Goal: Task Accomplishment & Management: Use online tool/utility

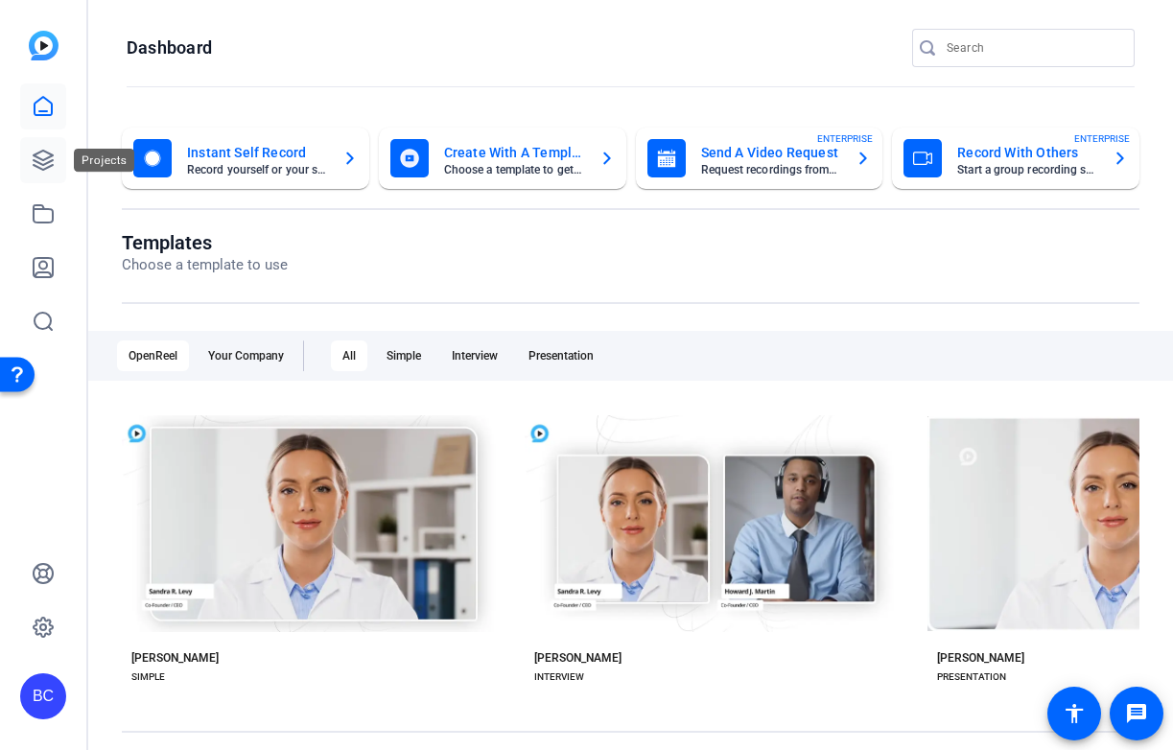
click at [48, 158] on icon at bounding box center [43, 160] width 19 height 19
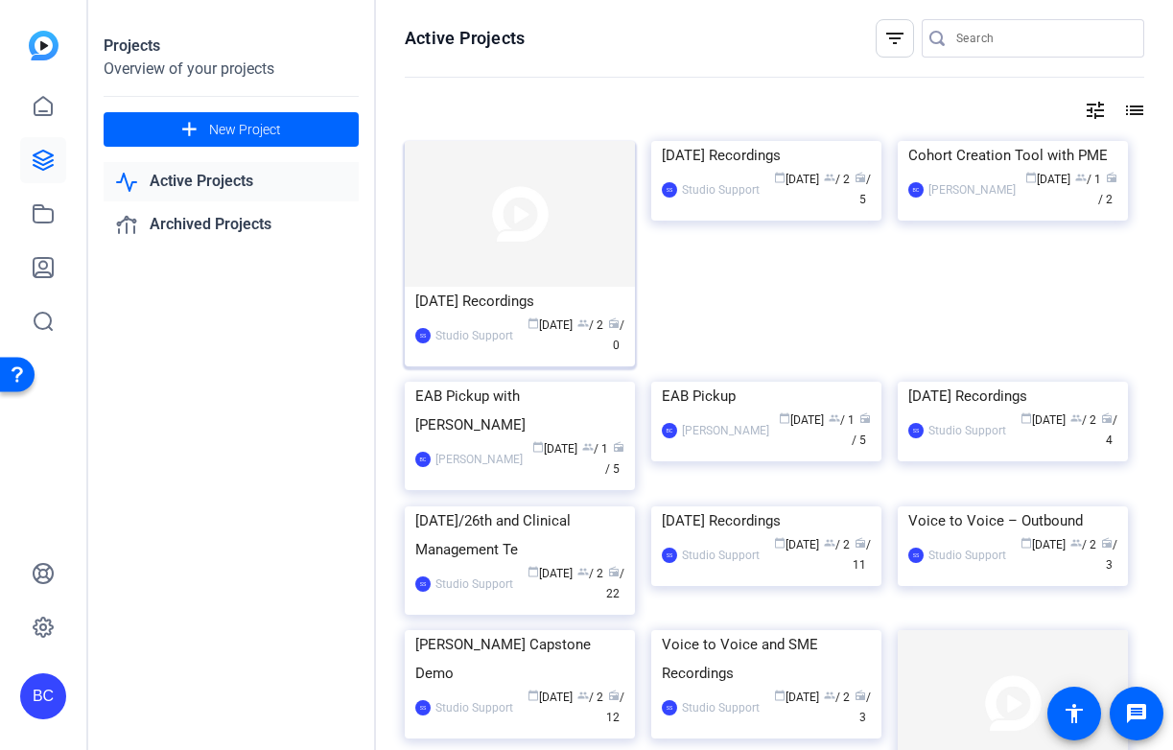
click at [494, 279] on img at bounding box center [520, 214] width 230 height 146
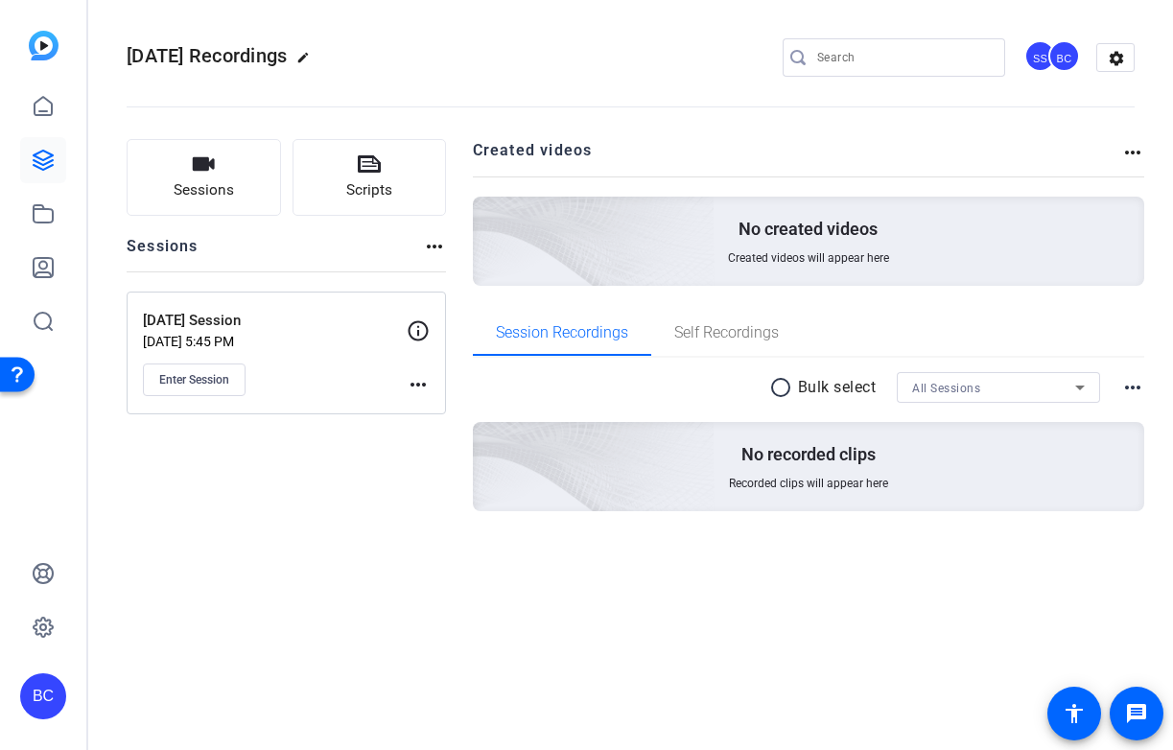
click at [229, 327] on p "Sept 25th Session" at bounding box center [275, 321] width 264 height 22
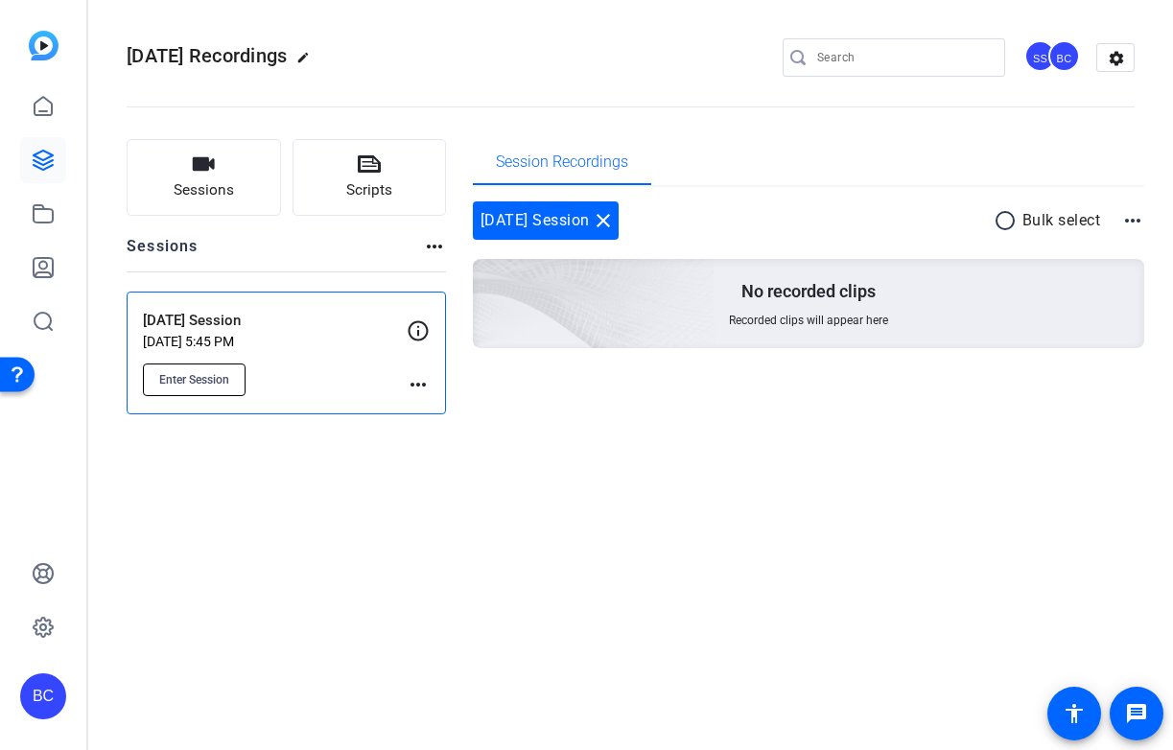
click at [199, 374] on span "Enter Session" at bounding box center [194, 379] width 70 height 15
click at [43, 156] on icon at bounding box center [43, 160] width 23 height 23
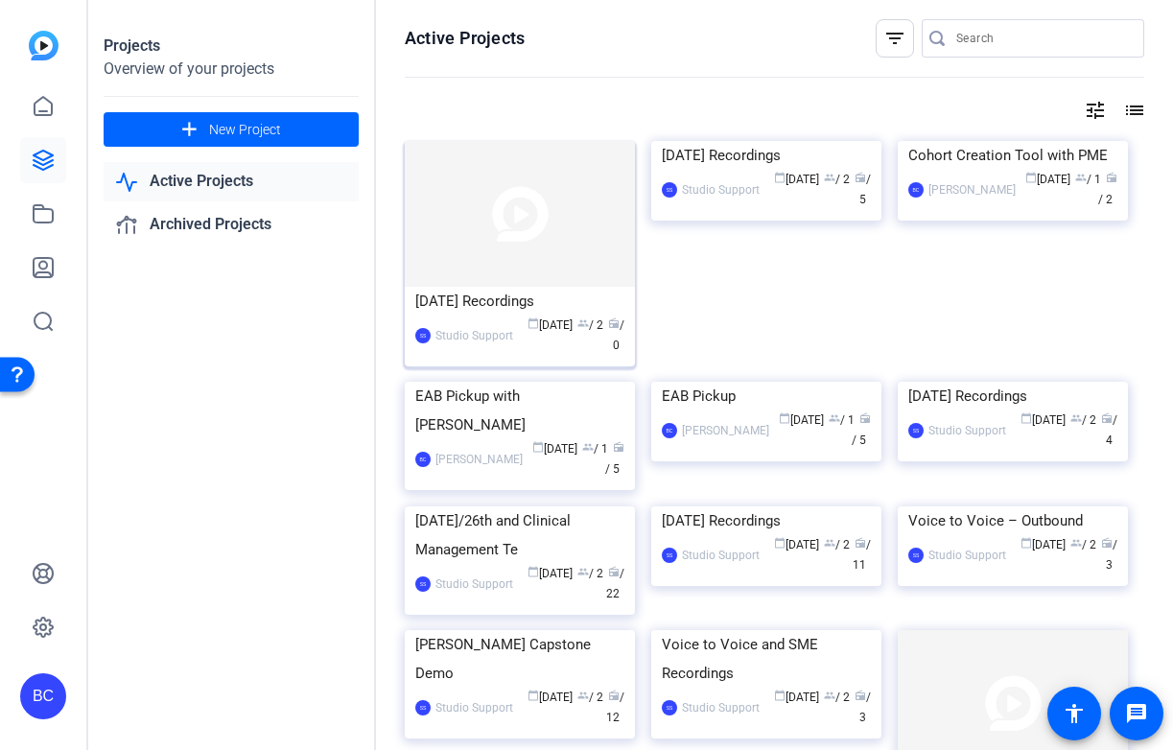
click at [494, 258] on img at bounding box center [520, 214] width 230 height 146
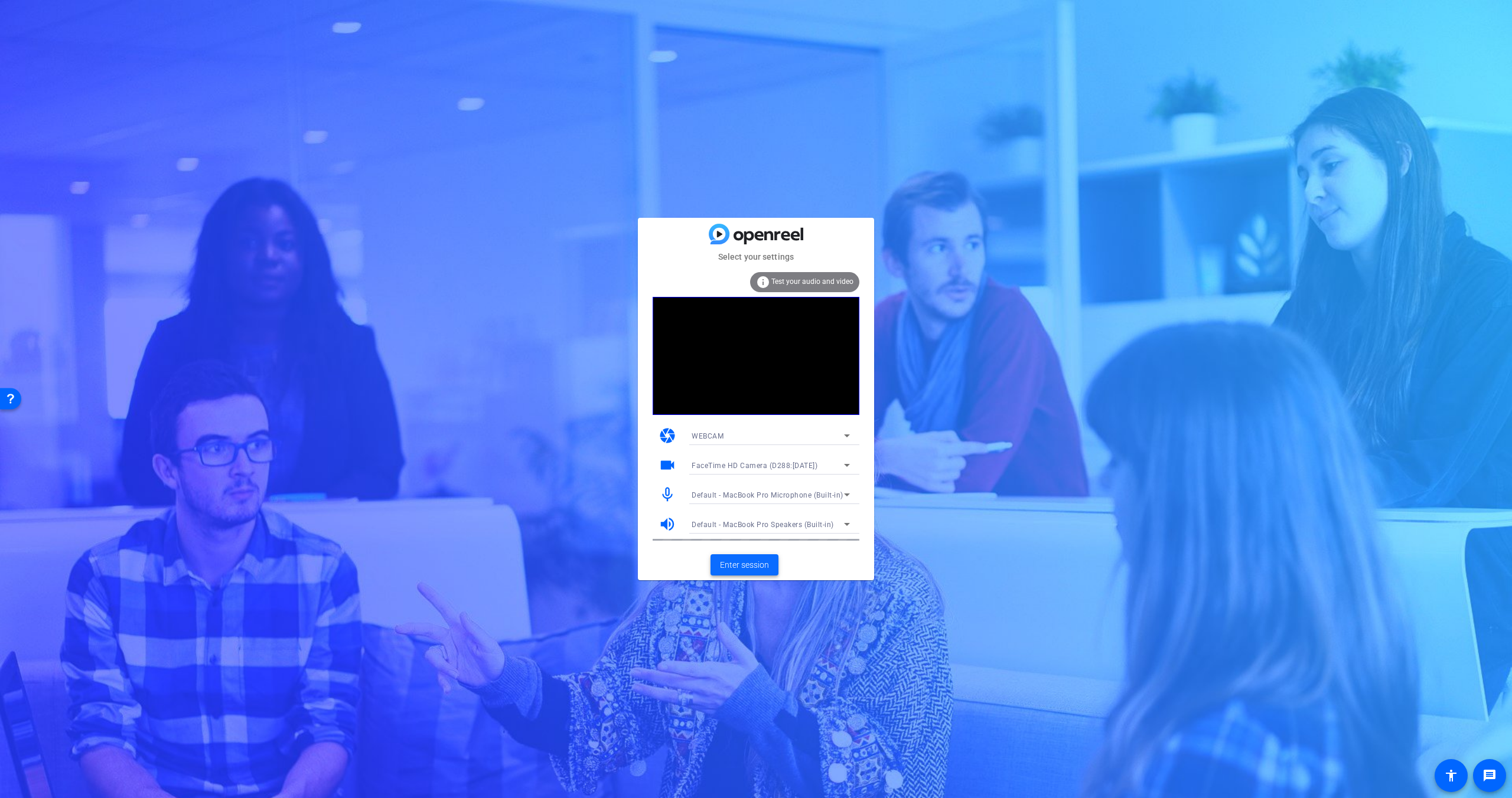
click at [722, 461] on span "Enter session" at bounding box center [745, 565] width 49 height 12
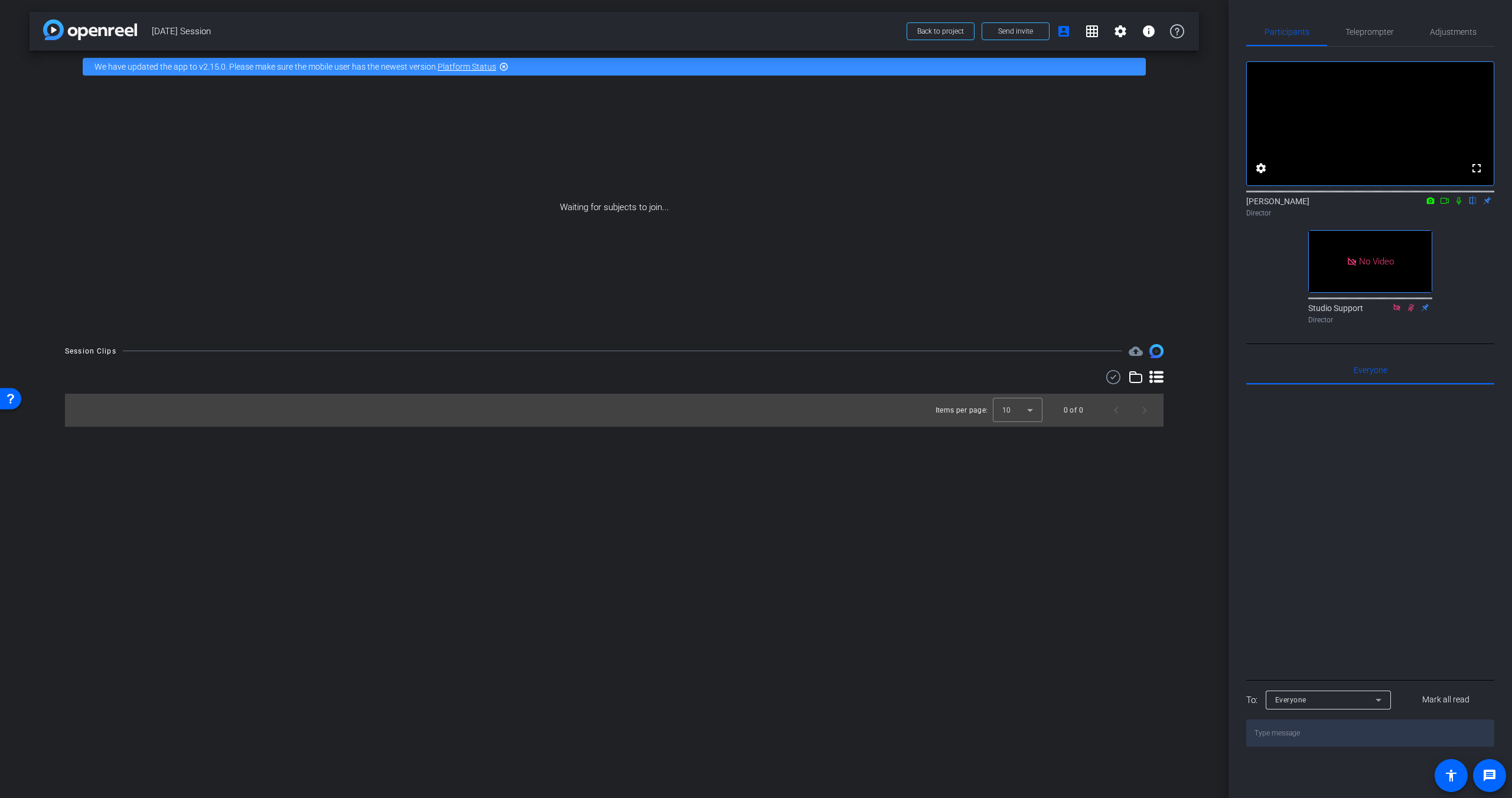
click at [722, 205] on icon at bounding box center [1444, 200] width 9 height 8
click at [722, 205] on icon at bounding box center [1458, 200] width 9 height 8
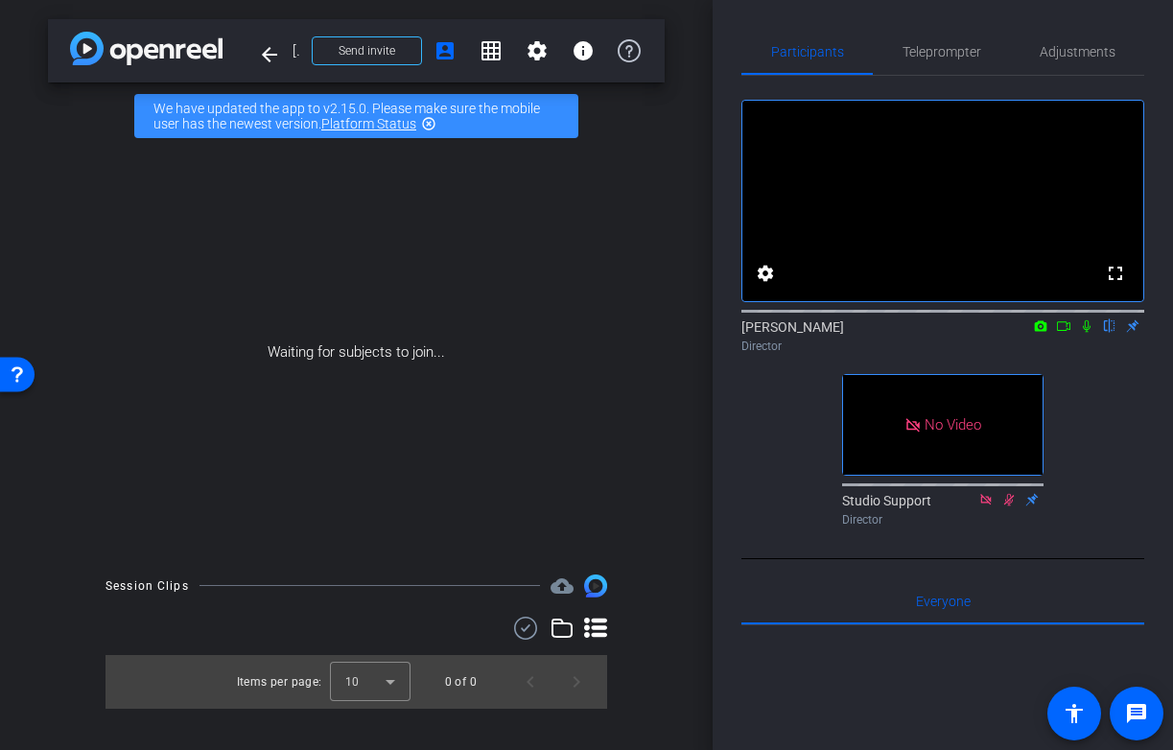
click at [1089, 333] on icon at bounding box center [1086, 325] width 15 height 13
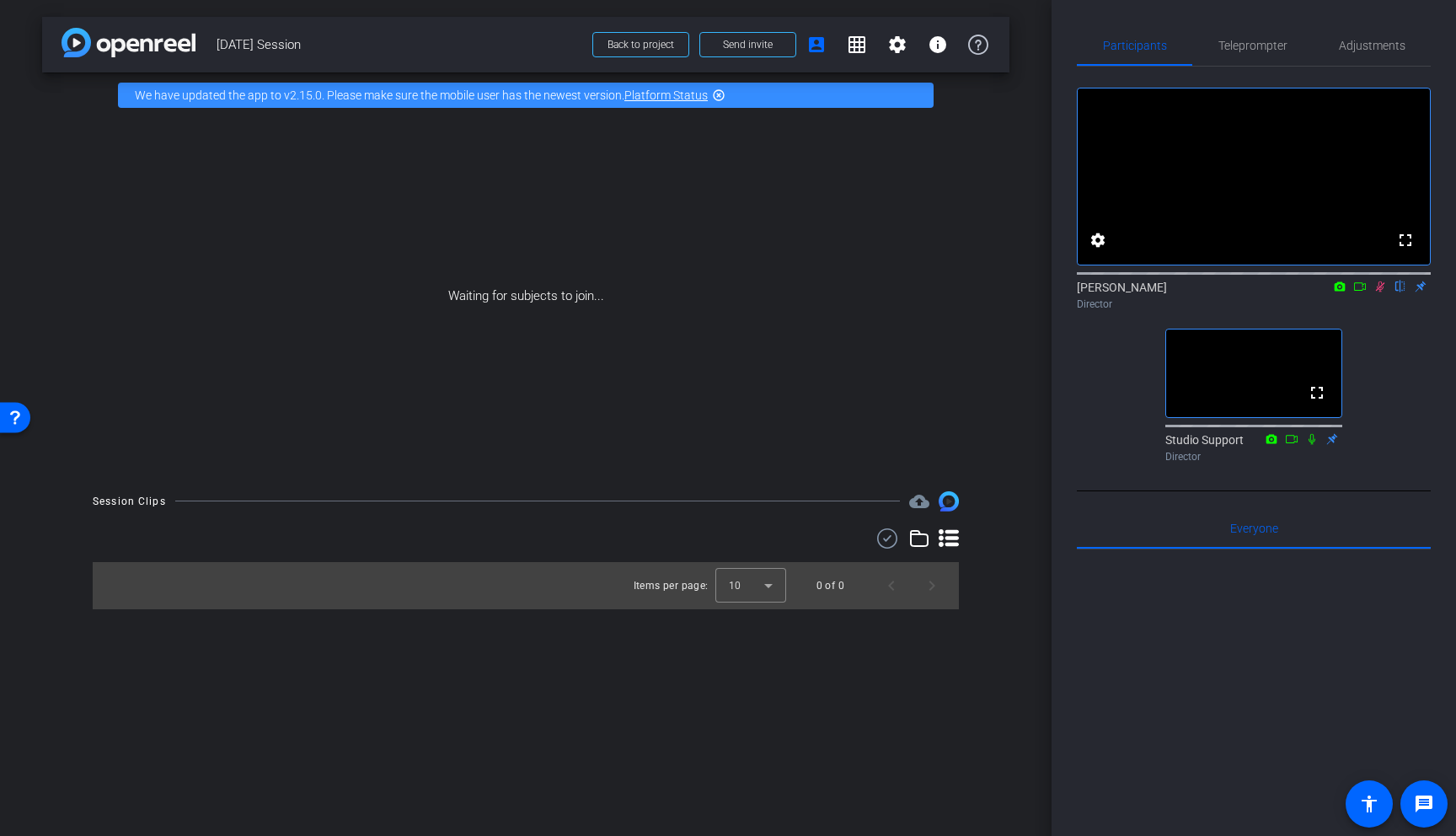
click at [1030, 293] on icon at bounding box center [1380, 287] width 10 height 11
click at [1030, 549] on div "Studio Support 1 highlight_off" at bounding box center [1321, 528] width 135 height 40
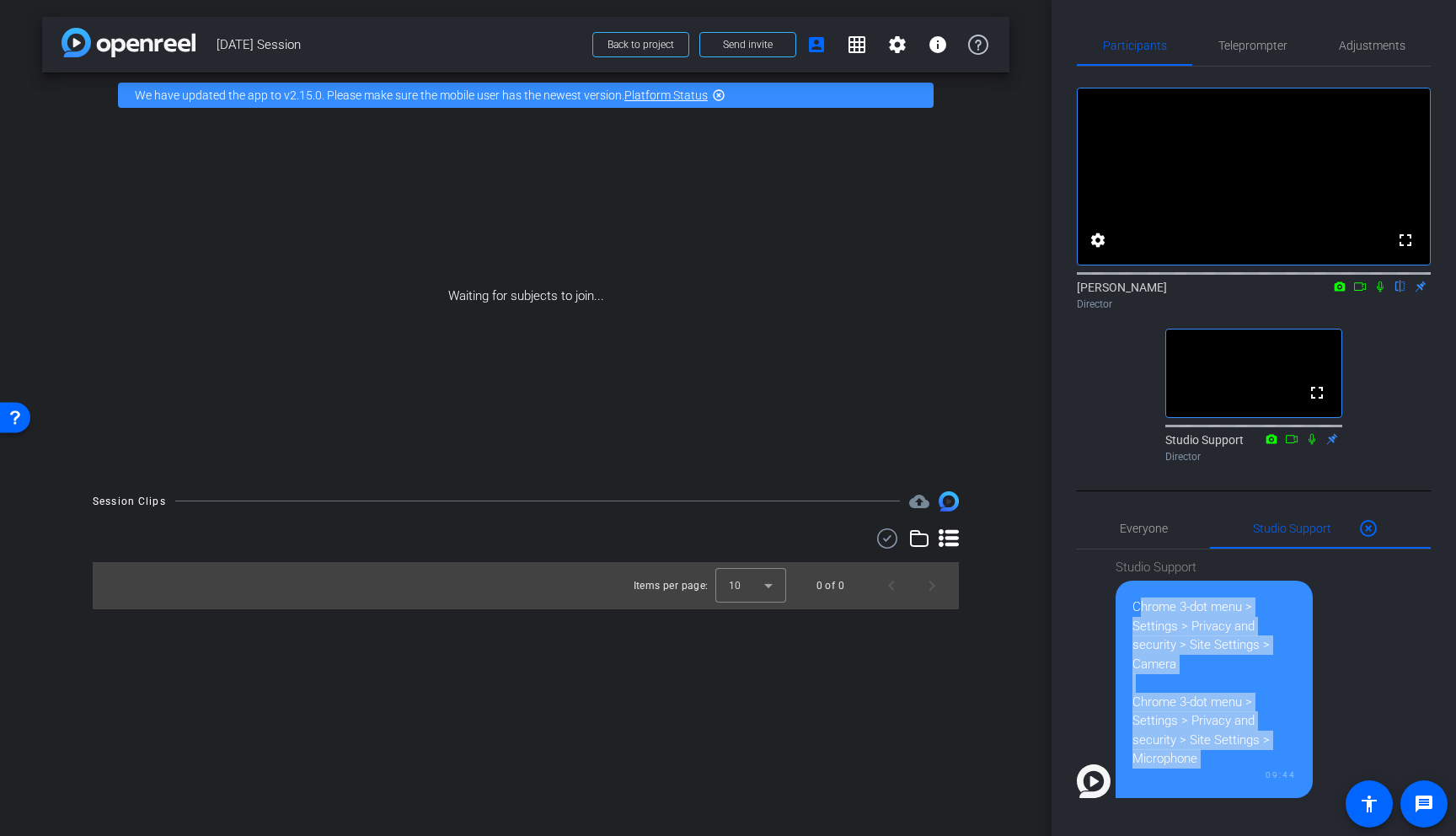
drag, startPoint x: 1136, startPoint y: 638, endPoint x: 1233, endPoint y: 812, distance: 199.2
click at [1030, 658] on div "Chrome 3-dot menu > Settings > Privacy and security > Site Settings > Camera Ch…" at bounding box center [1214, 689] width 197 height 217
copy div "Chrome 3-dot menu > Settings > Privacy and security > Site Settings > Camera Ch…"
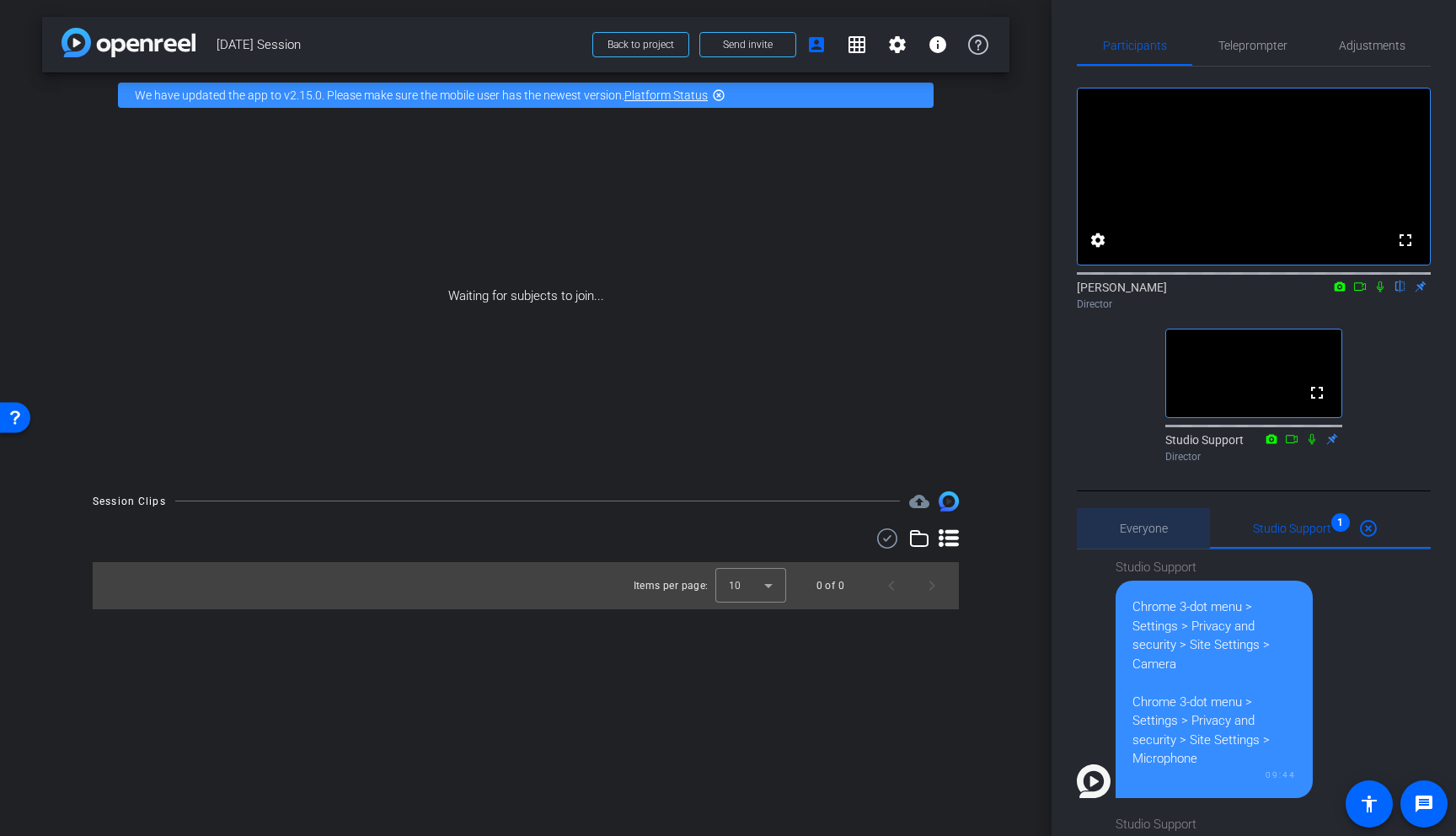
click at [1030, 534] on span "Everyone 0" at bounding box center [1143, 528] width 48 height 11
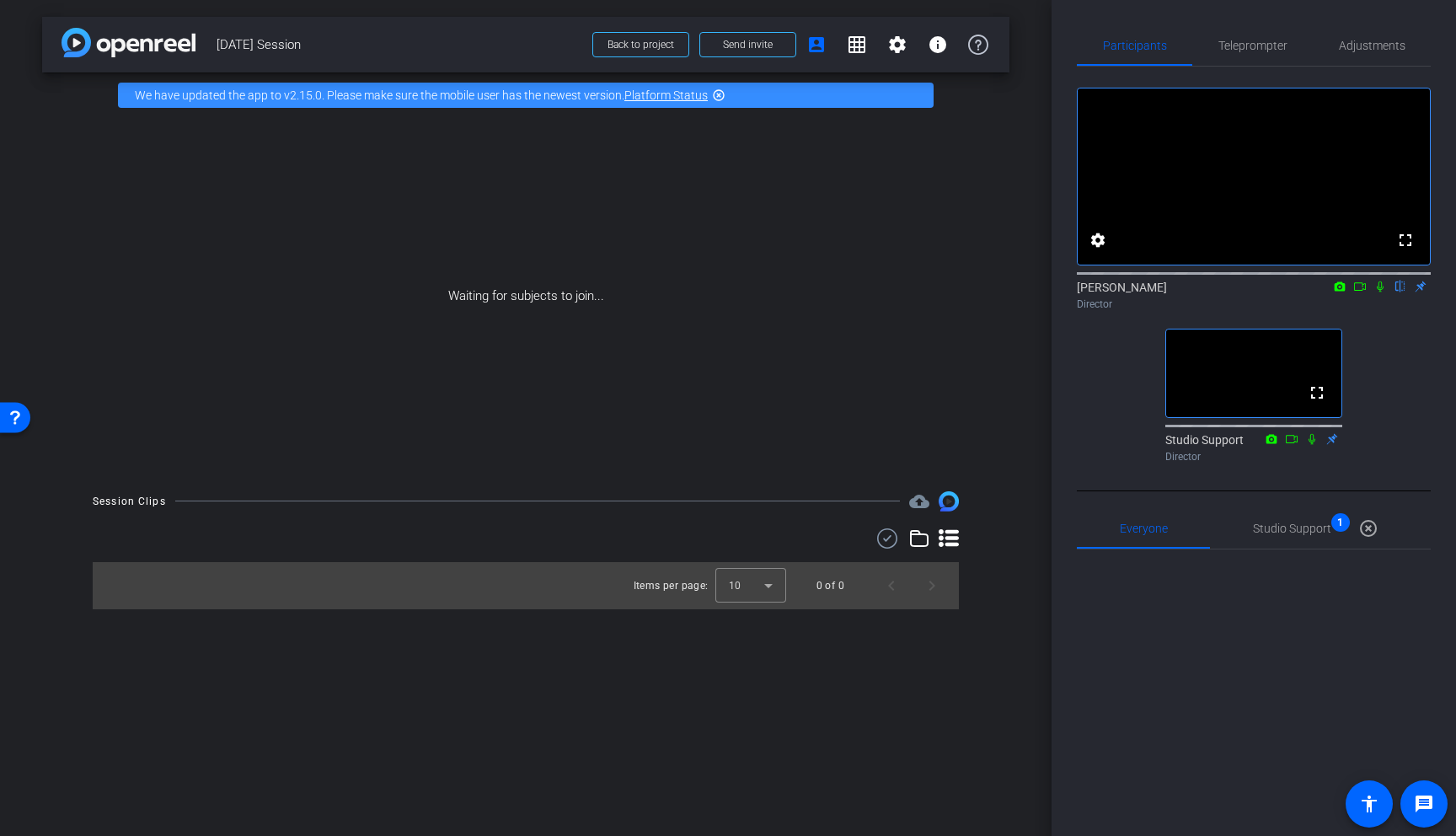
click at [1030, 293] on icon at bounding box center [1380, 286] width 13 height 11
click at [1030, 293] on icon at bounding box center [1359, 286] width 13 height 11
click at [1030, 293] on icon at bounding box center [1400, 286] width 13 height 11
click at [1030, 291] on icon at bounding box center [1380, 286] width 10 height 10
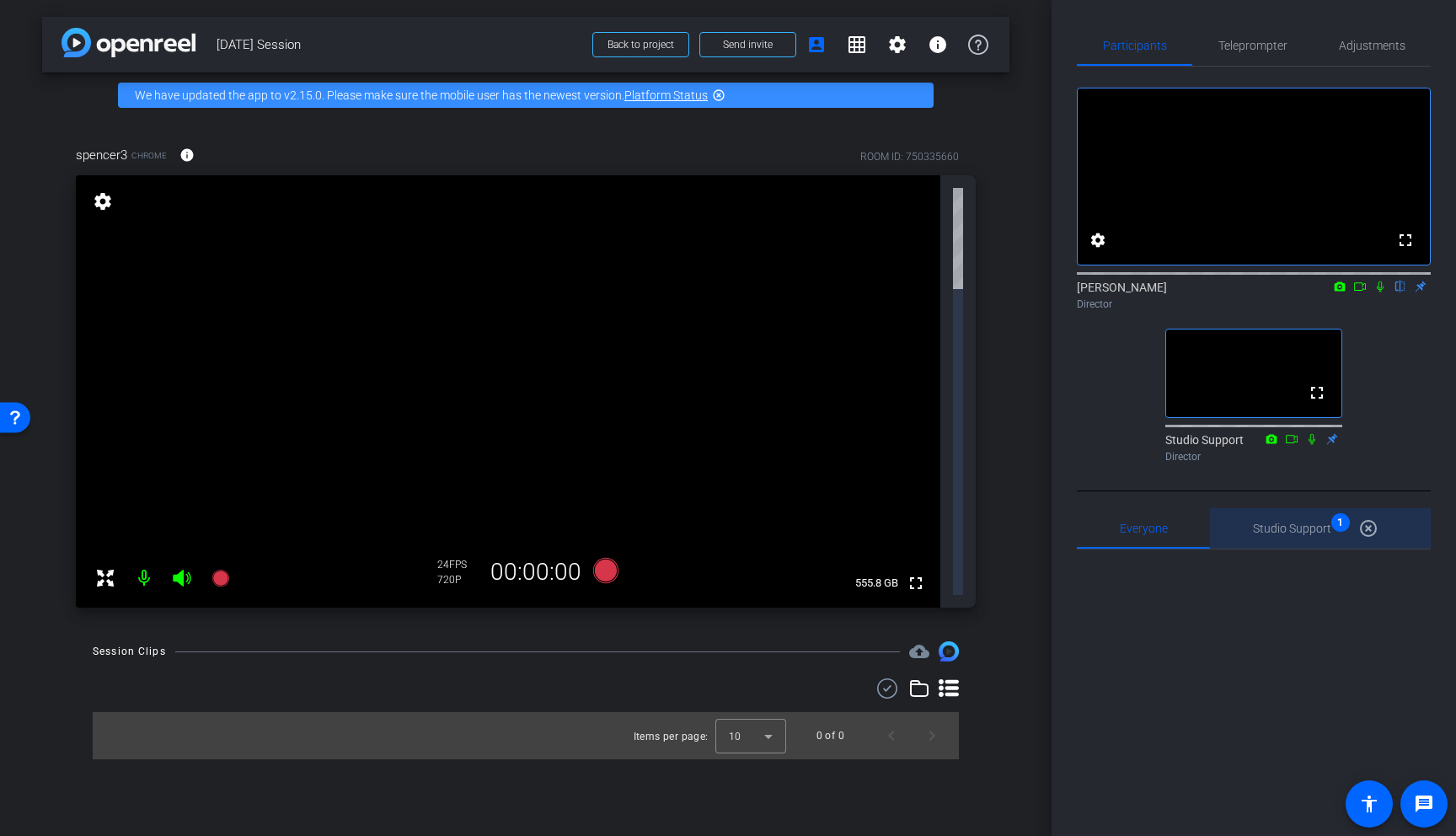
click at [1030, 534] on span "Studio Support 1" at bounding box center [1292, 528] width 78 height 11
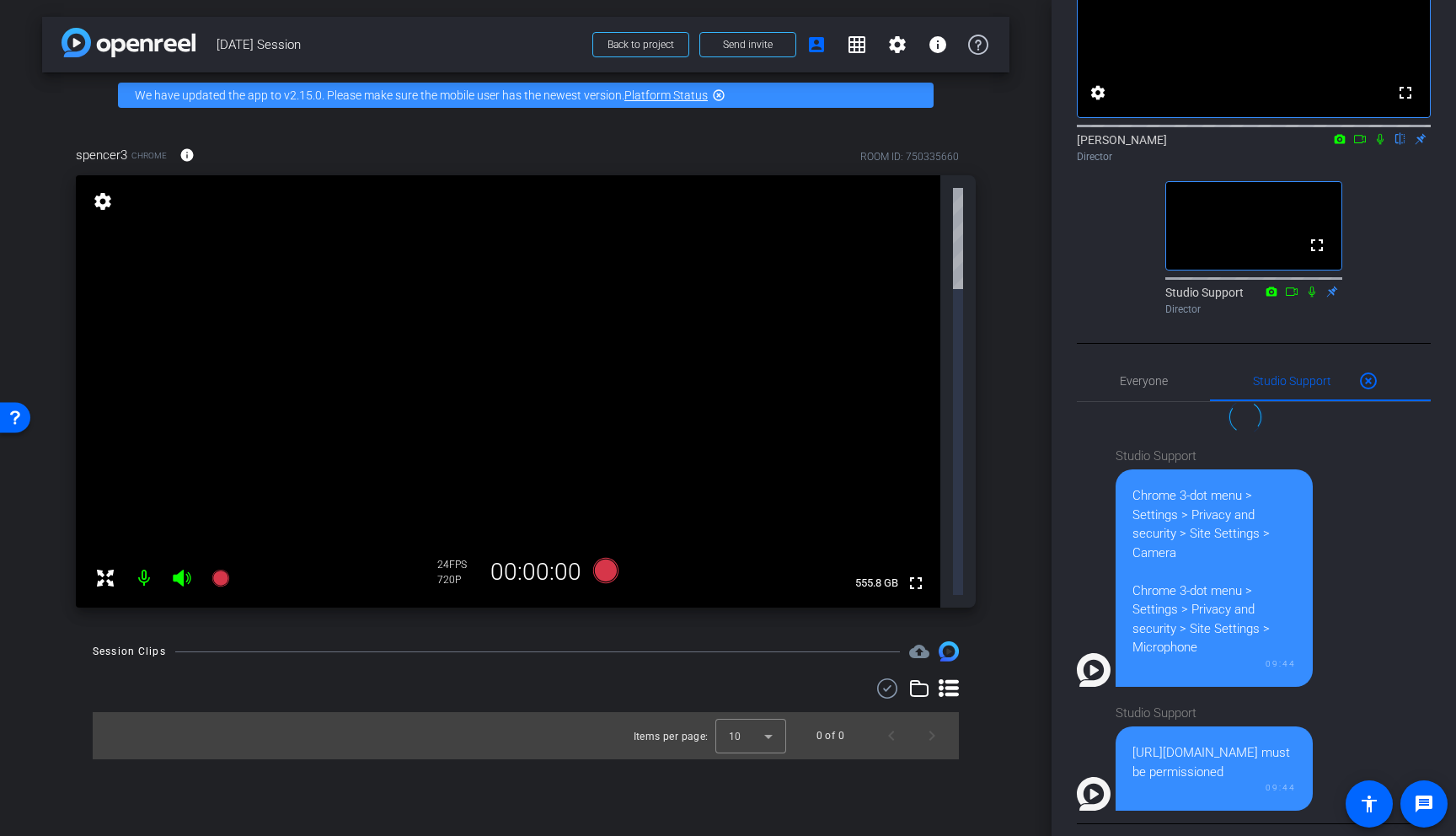
scroll to position [288, 0]
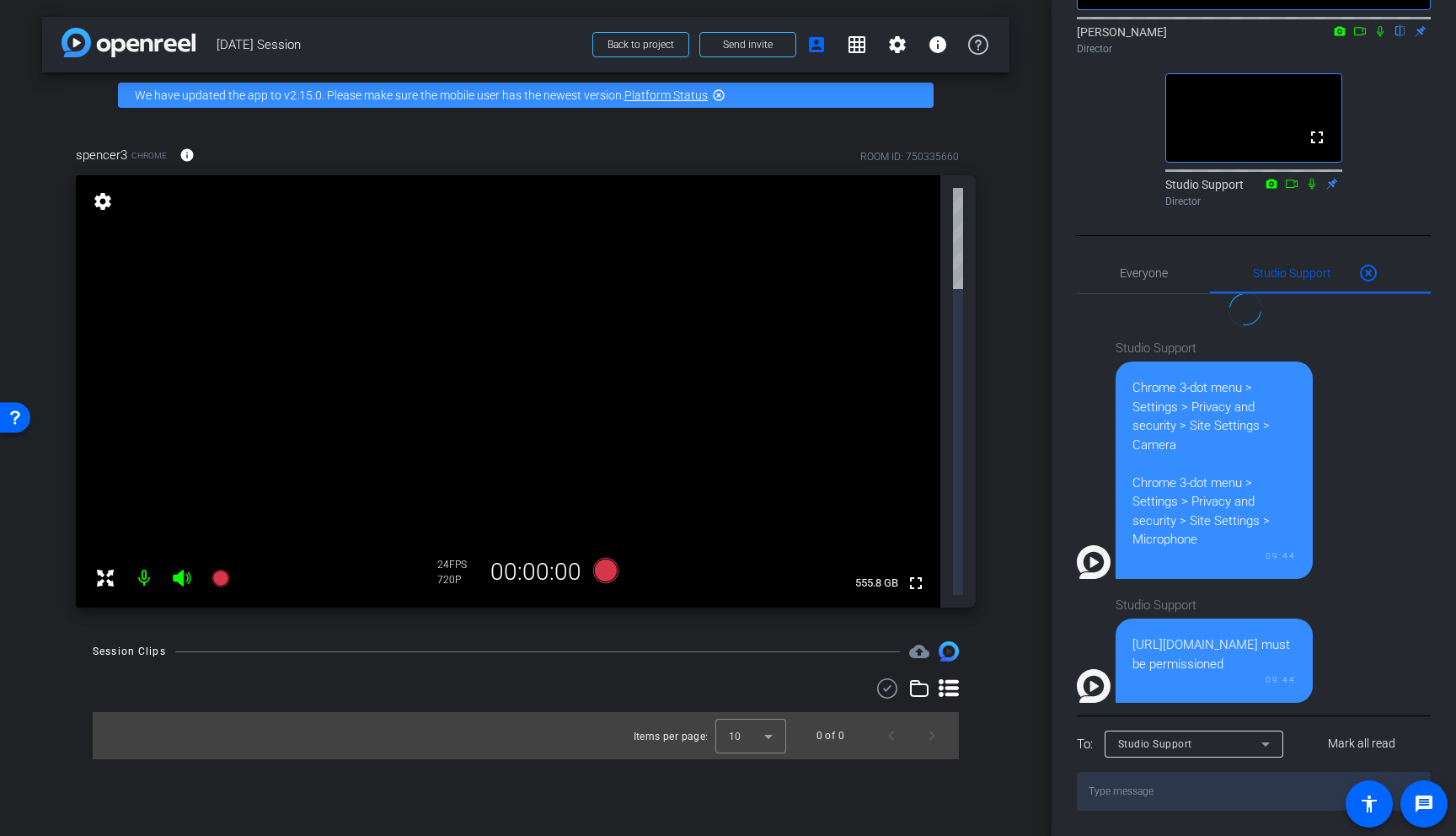
click at [1030, 658] on span "Studio Support" at bounding box center [1155, 744] width 74 height 11
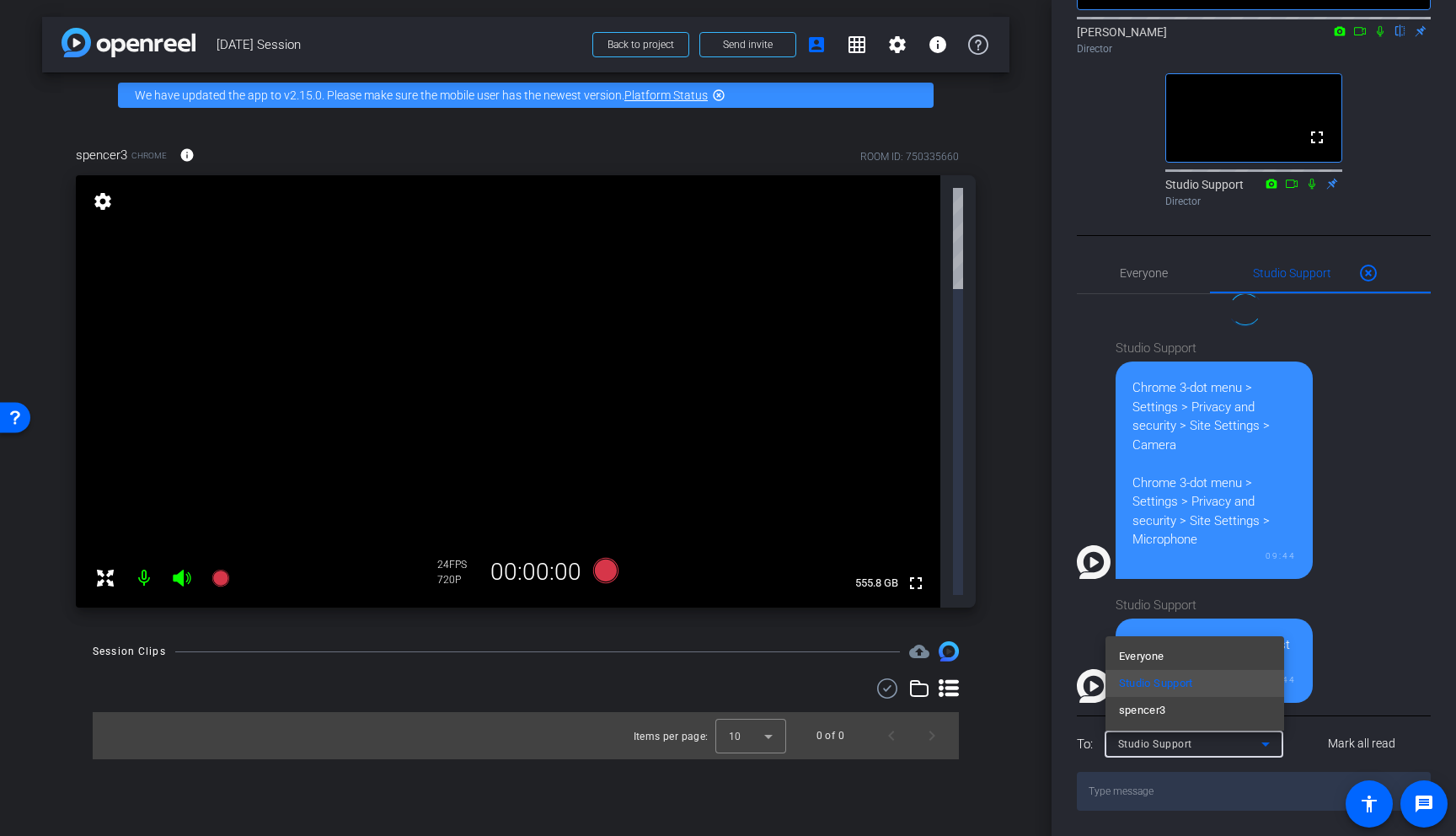
click at [1030, 658] on div at bounding box center [728, 418] width 1456 height 836
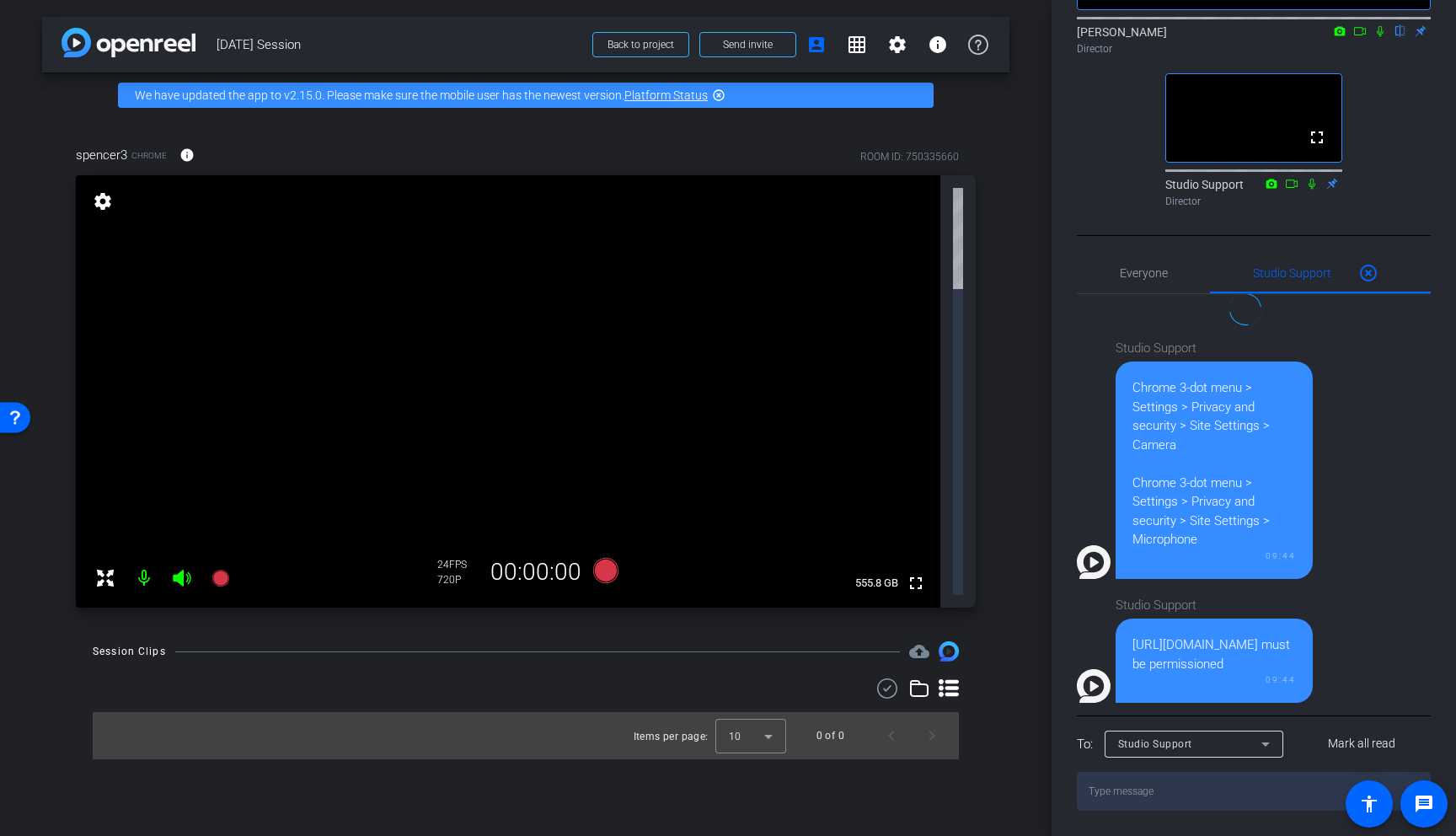
click at [1030, 658] on textarea at bounding box center [1253, 791] width 354 height 39
paste textarea "On-Camera / Audio – [PERSON_NAME]: “The size, scale, complexity, and dedication…"
type textarea "On-Camera / Audio – [PERSON_NAME]: “The size, scale, complexity, and dedication…"
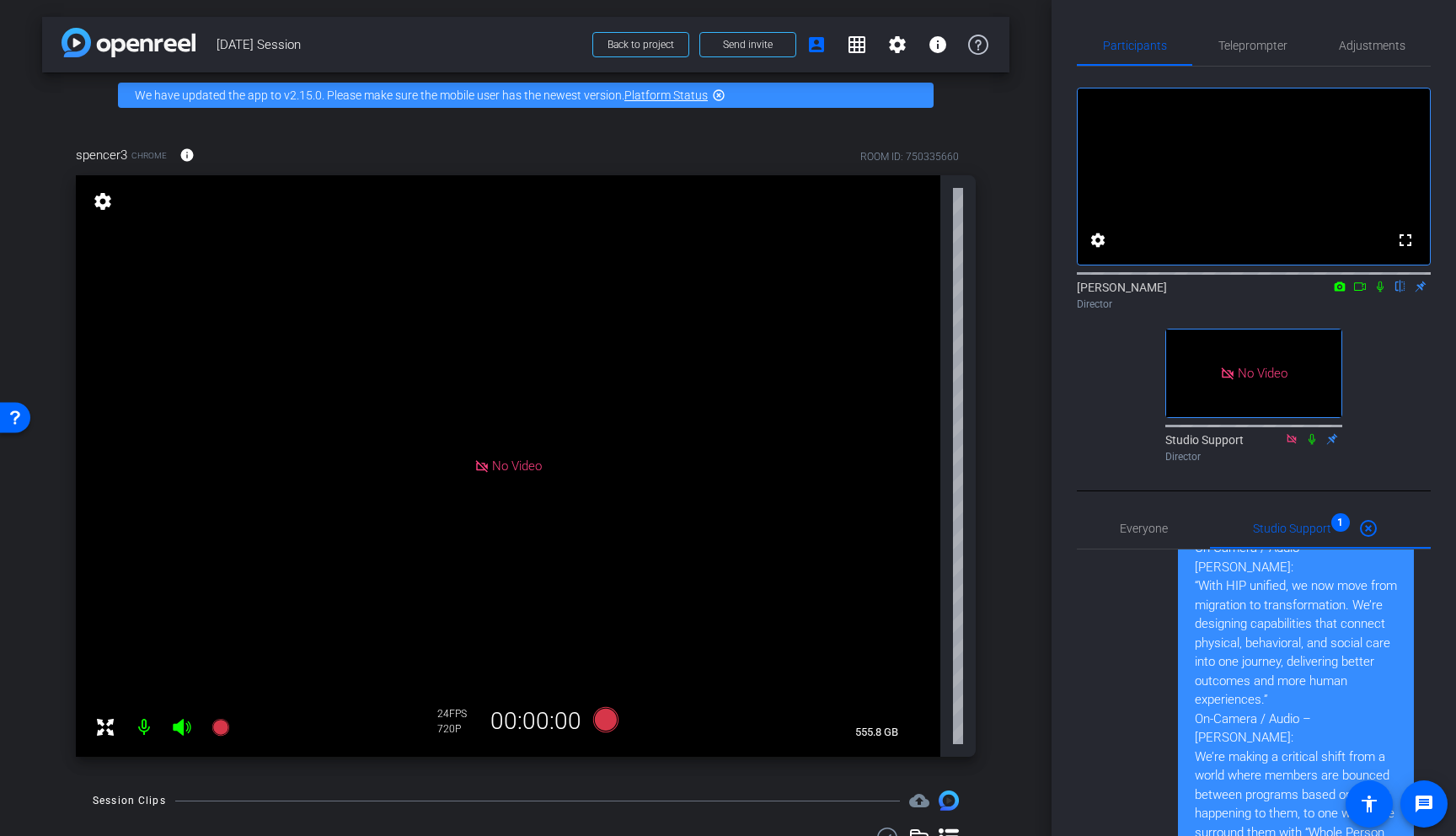
scroll to position [0, 0]
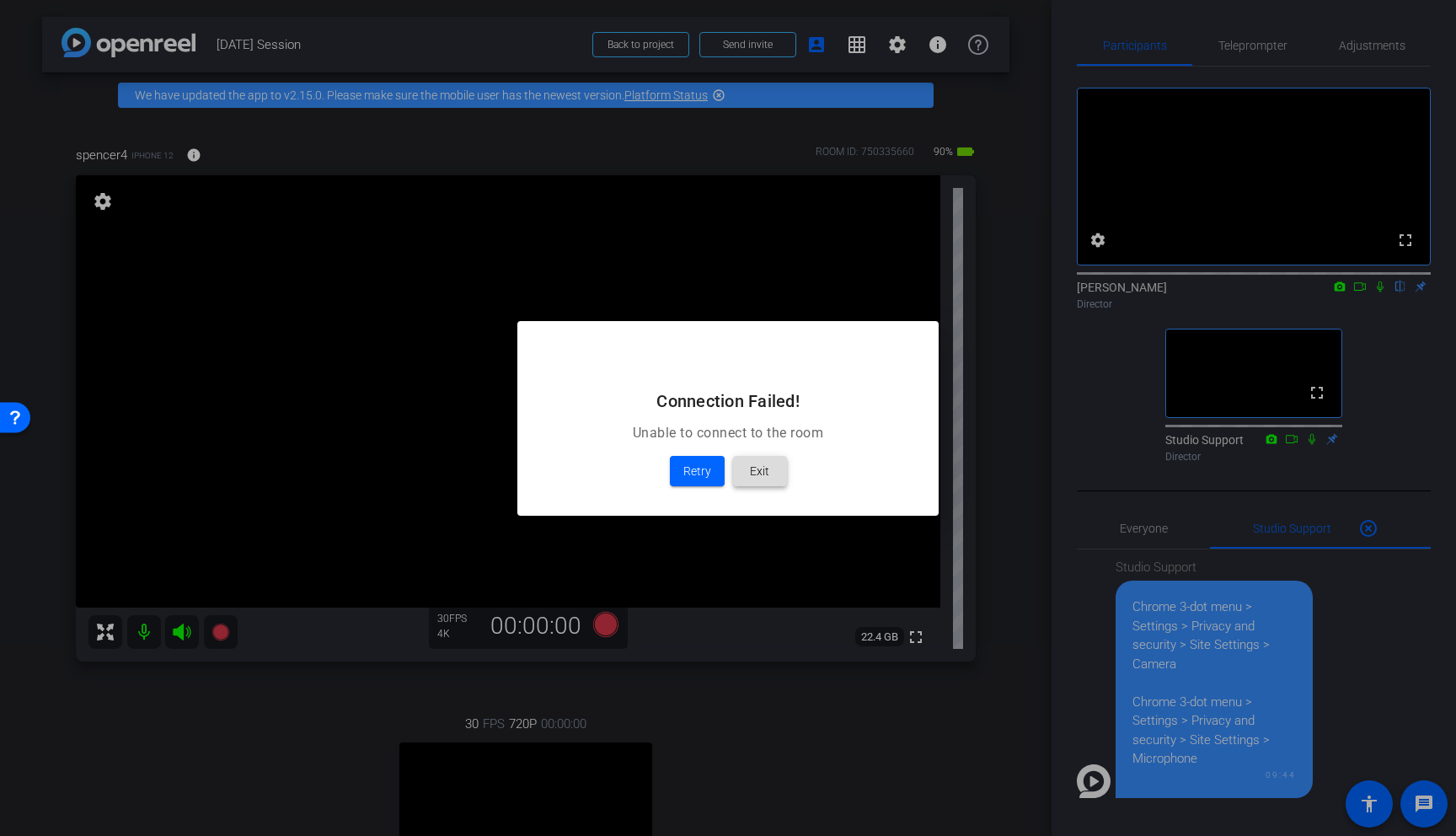
click at [763, 474] on span "Exit" at bounding box center [759, 471] width 19 height 20
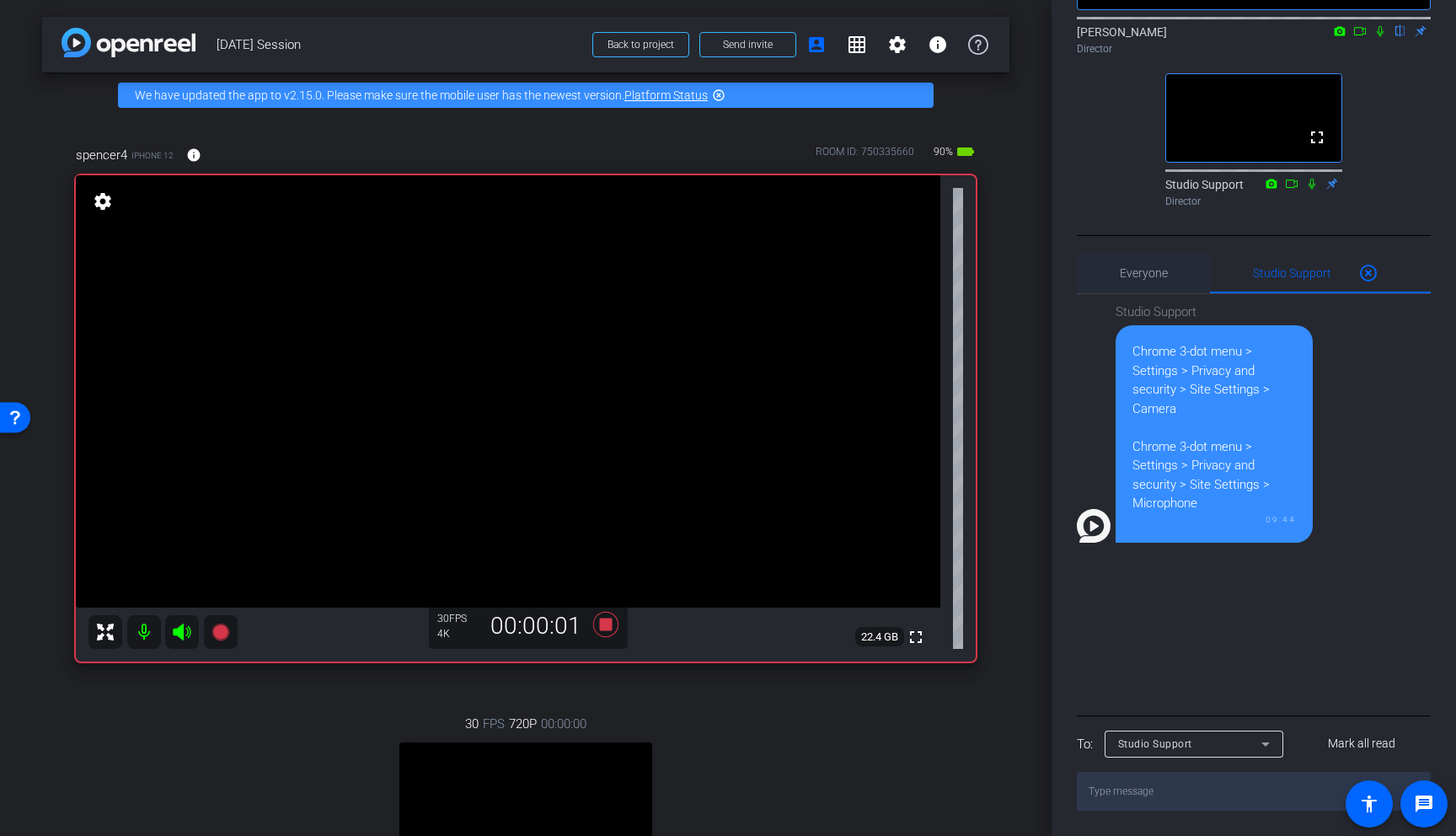
scroll to position [288, 0]
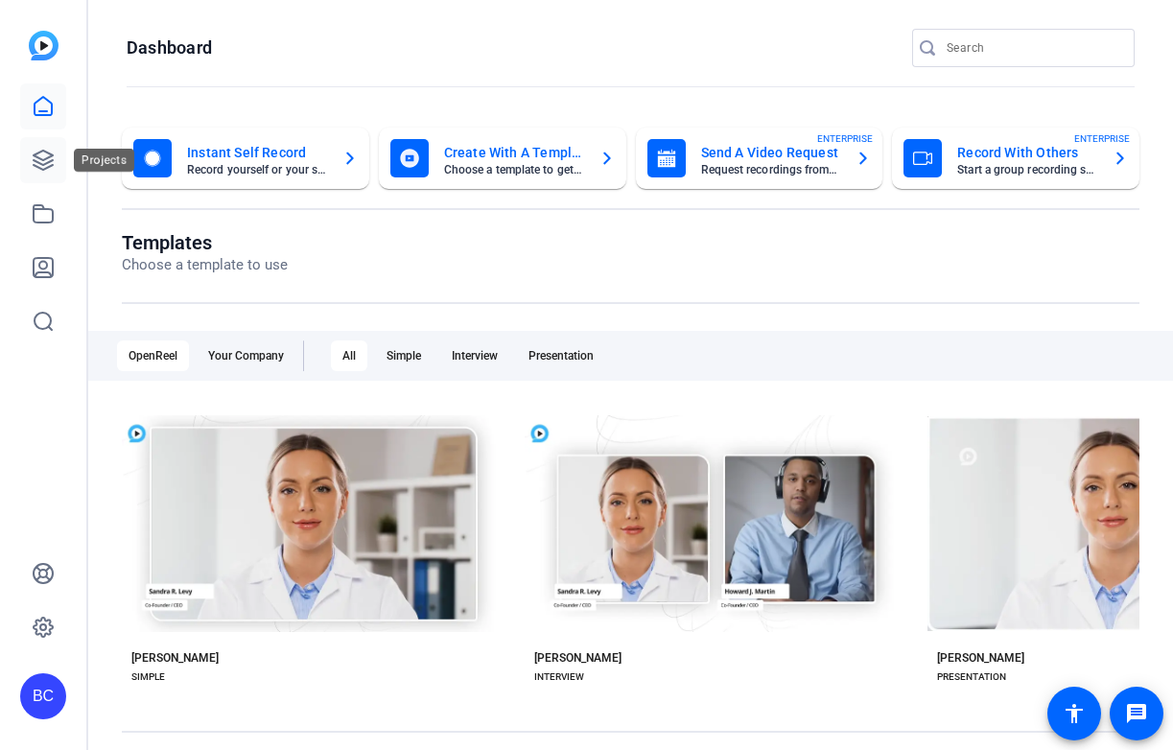
click at [41, 154] on icon at bounding box center [43, 160] width 23 height 23
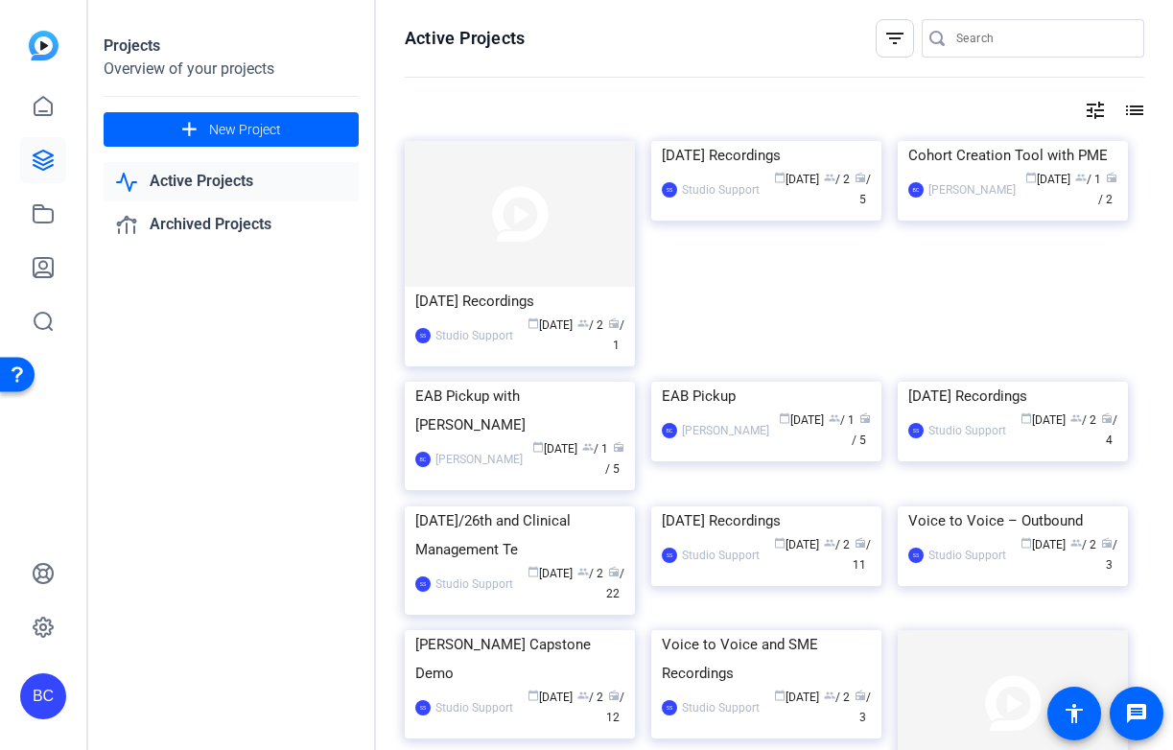
click at [518, 268] on img at bounding box center [520, 214] width 230 height 146
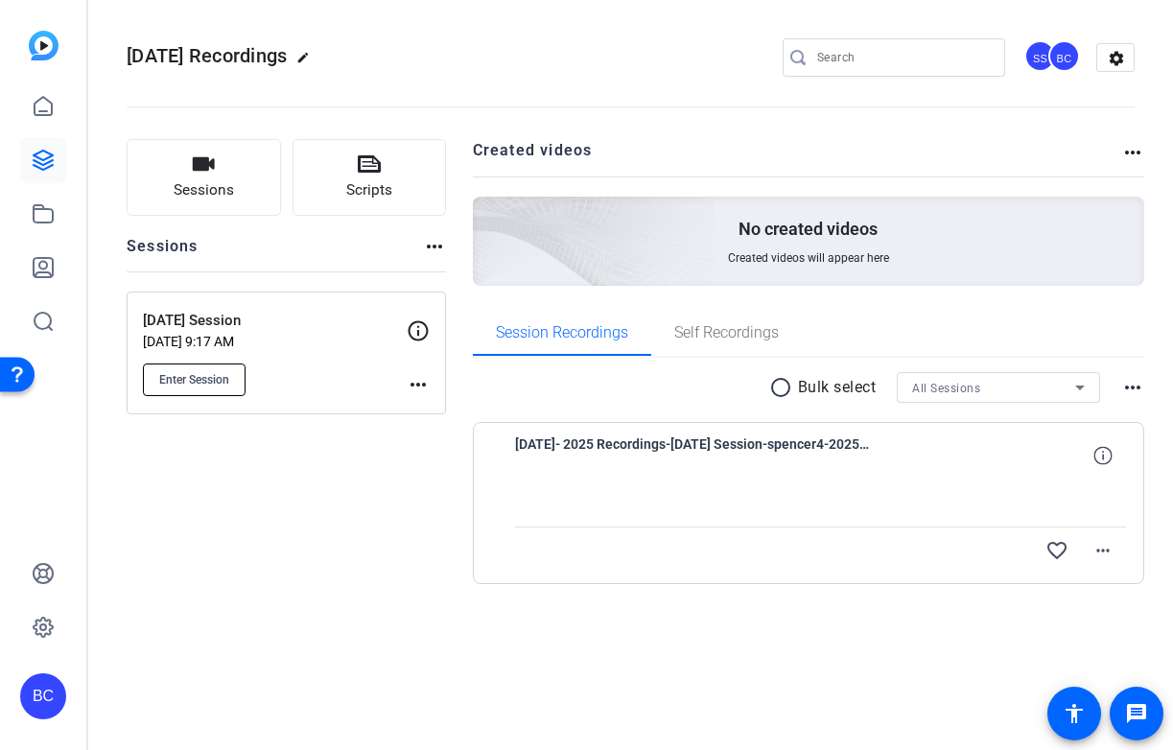
click at [197, 373] on span "Enter Session" at bounding box center [194, 379] width 70 height 15
click at [204, 378] on span "Enter Session" at bounding box center [194, 379] width 70 height 15
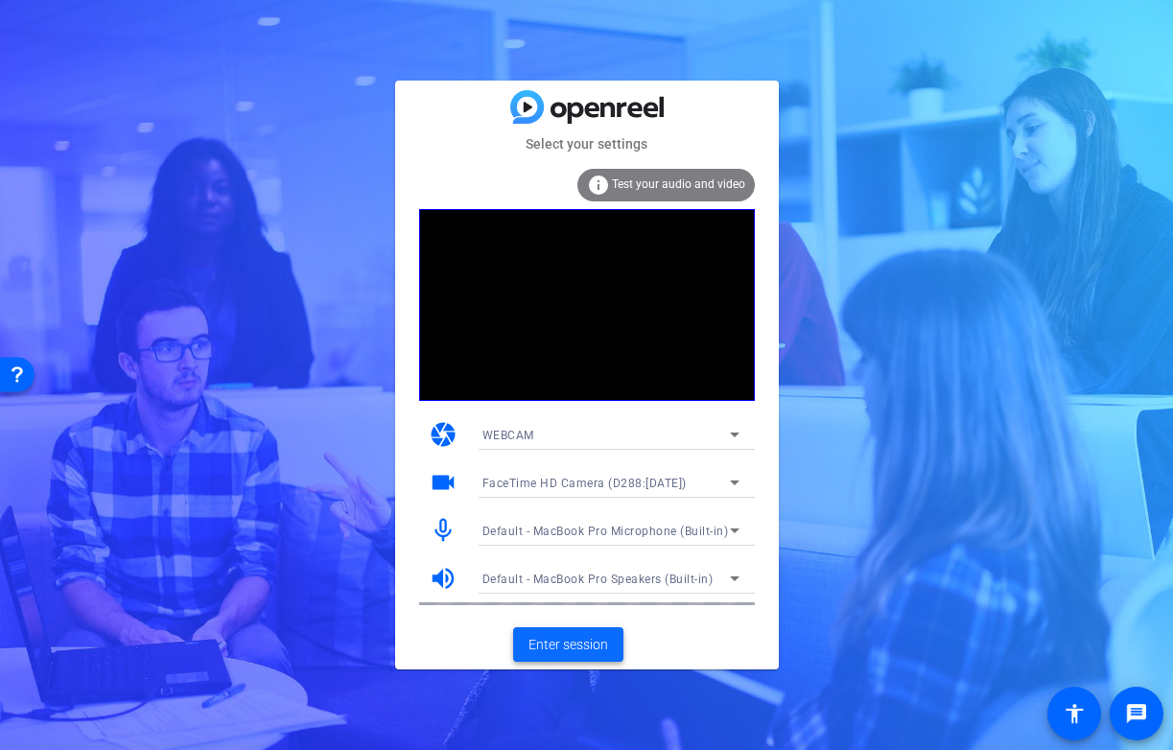
click at [562, 637] on span "Enter session" at bounding box center [568, 645] width 80 height 20
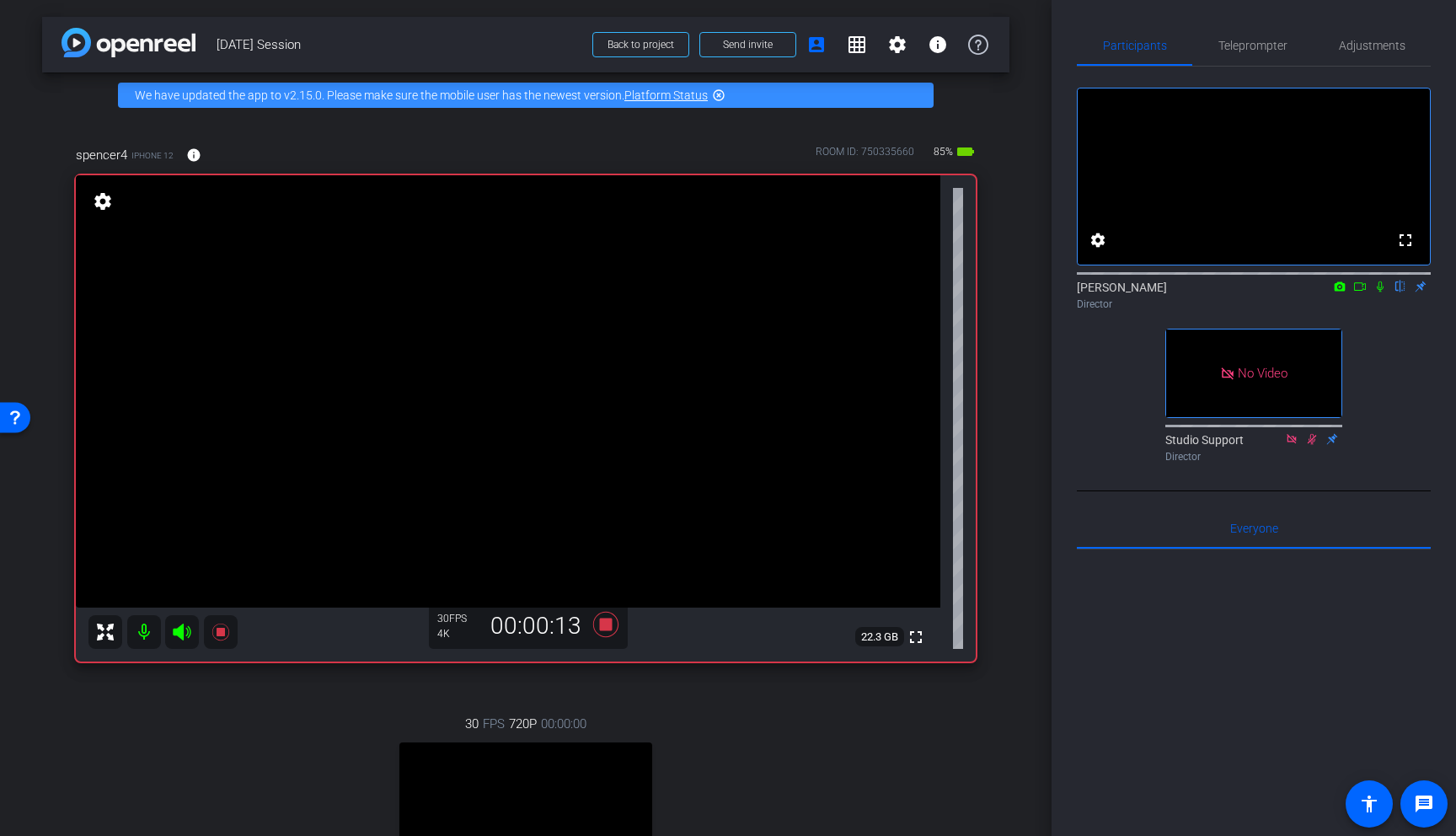
click at [1030, 293] on icon at bounding box center [1380, 287] width 7 height 11
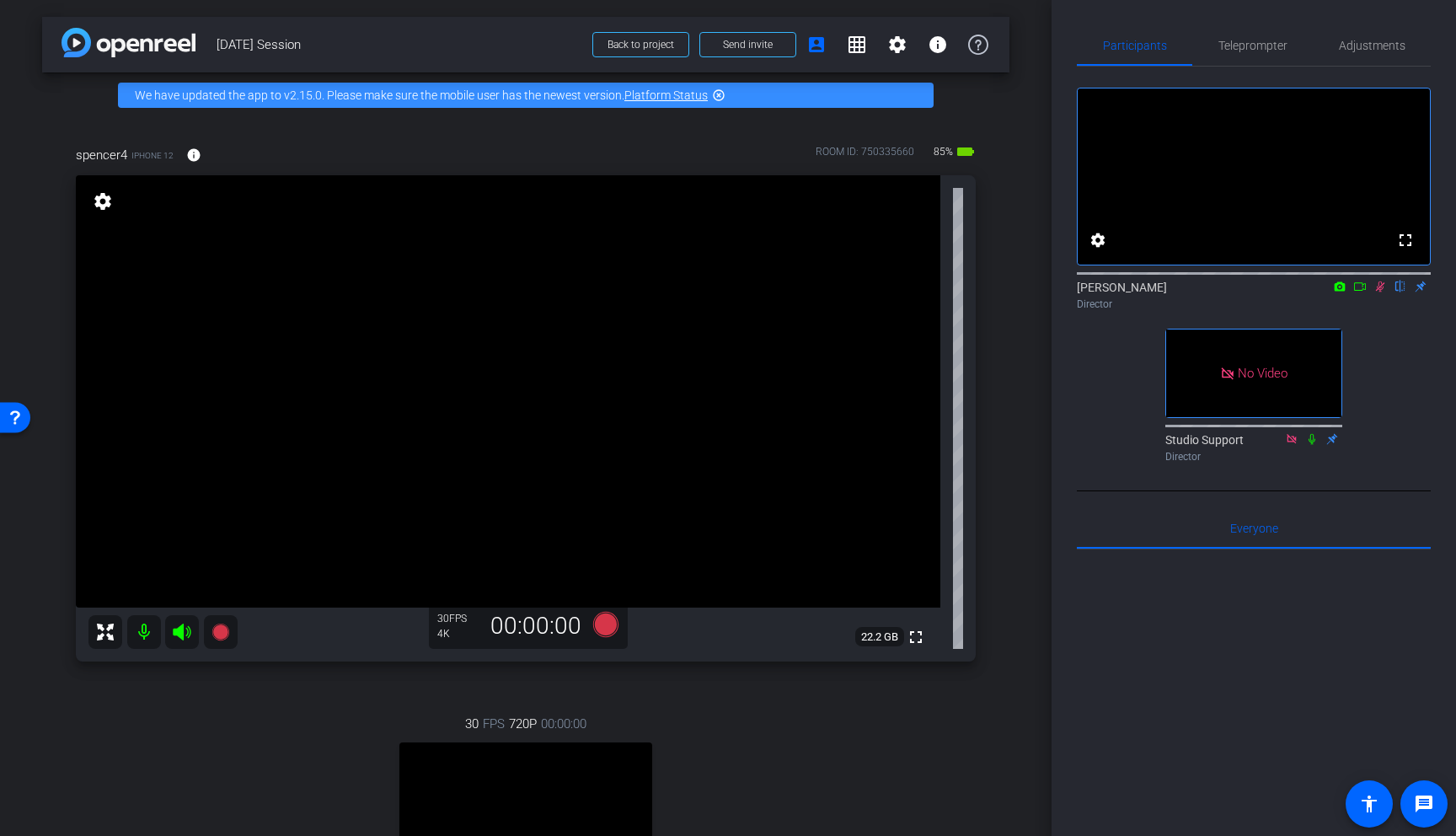
click at [1030, 293] on icon at bounding box center [1380, 286] width 13 height 11
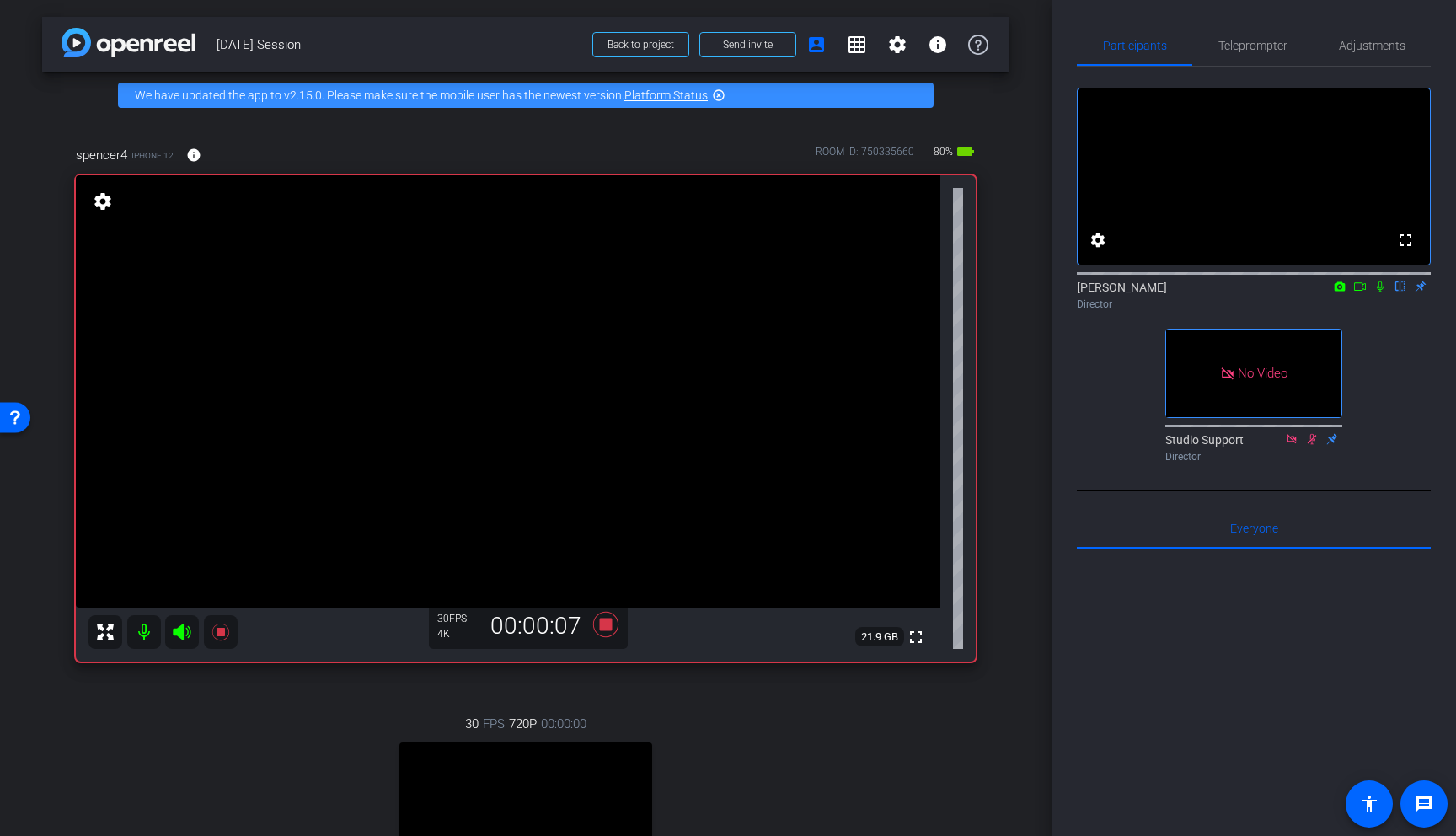
click at [1030, 293] on icon at bounding box center [1380, 286] width 13 height 11
click at [1030, 293] on icon at bounding box center [1380, 287] width 10 height 11
click at [1030, 293] on icon at bounding box center [1380, 287] width 7 height 11
click at [1030, 293] on icon at bounding box center [1380, 286] width 13 height 11
click at [1030, 293] on icon at bounding box center [1380, 287] width 7 height 11
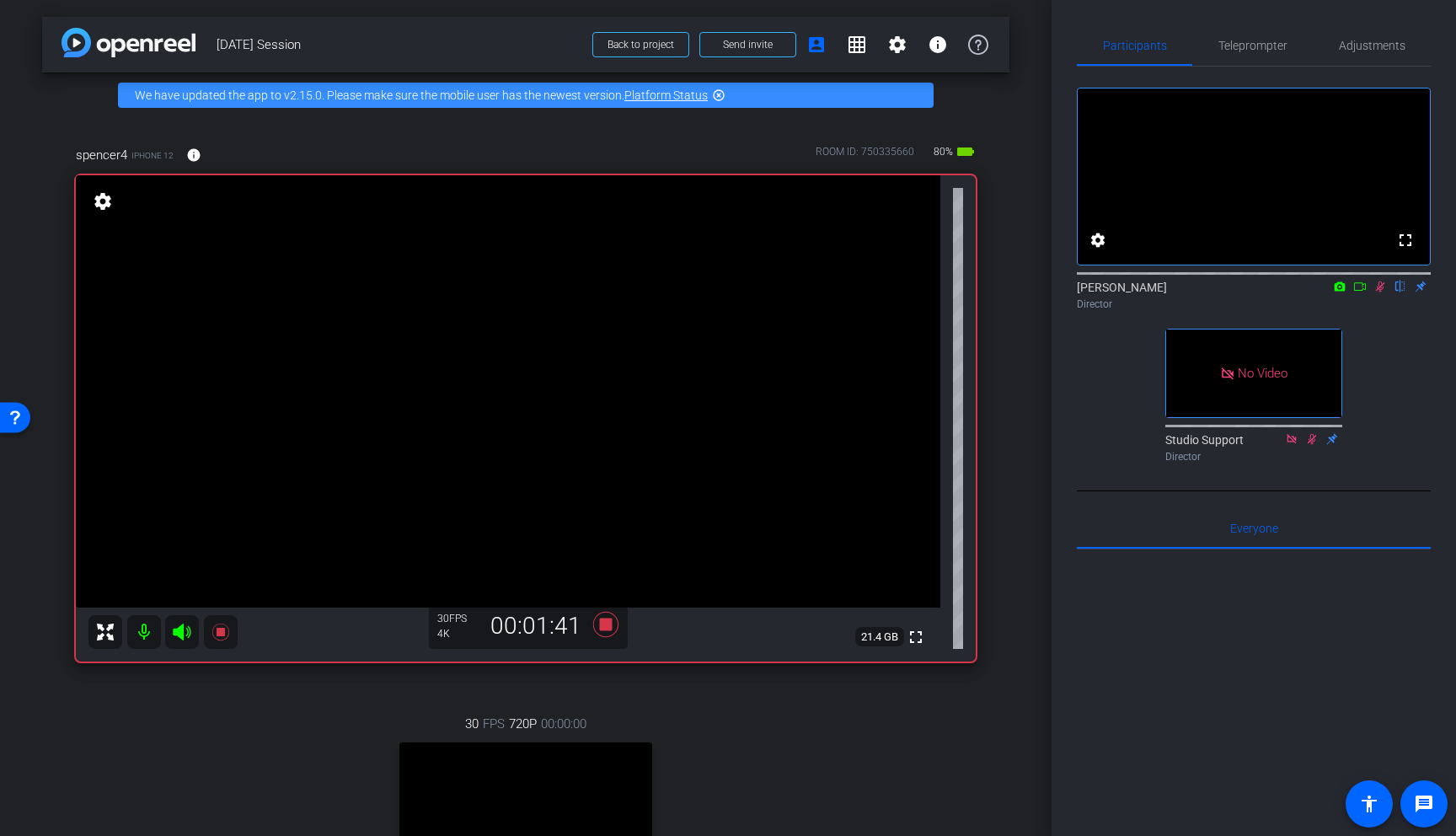
drag, startPoint x: 1380, startPoint y: 308, endPoint x: 1382, endPoint y: 323, distance: 15.1
click at [1030, 293] on icon at bounding box center [1380, 287] width 10 height 11
click at [1030, 293] on icon at bounding box center [1380, 286] width 13 height 11
drag, startPoint x: 1379, startPoint y: 310, endPoint x: 1380, endPoint y: 320, distance: 10.0
click at [1030, 293] on icon at bounding box center [1380, 287] width 10 height 11
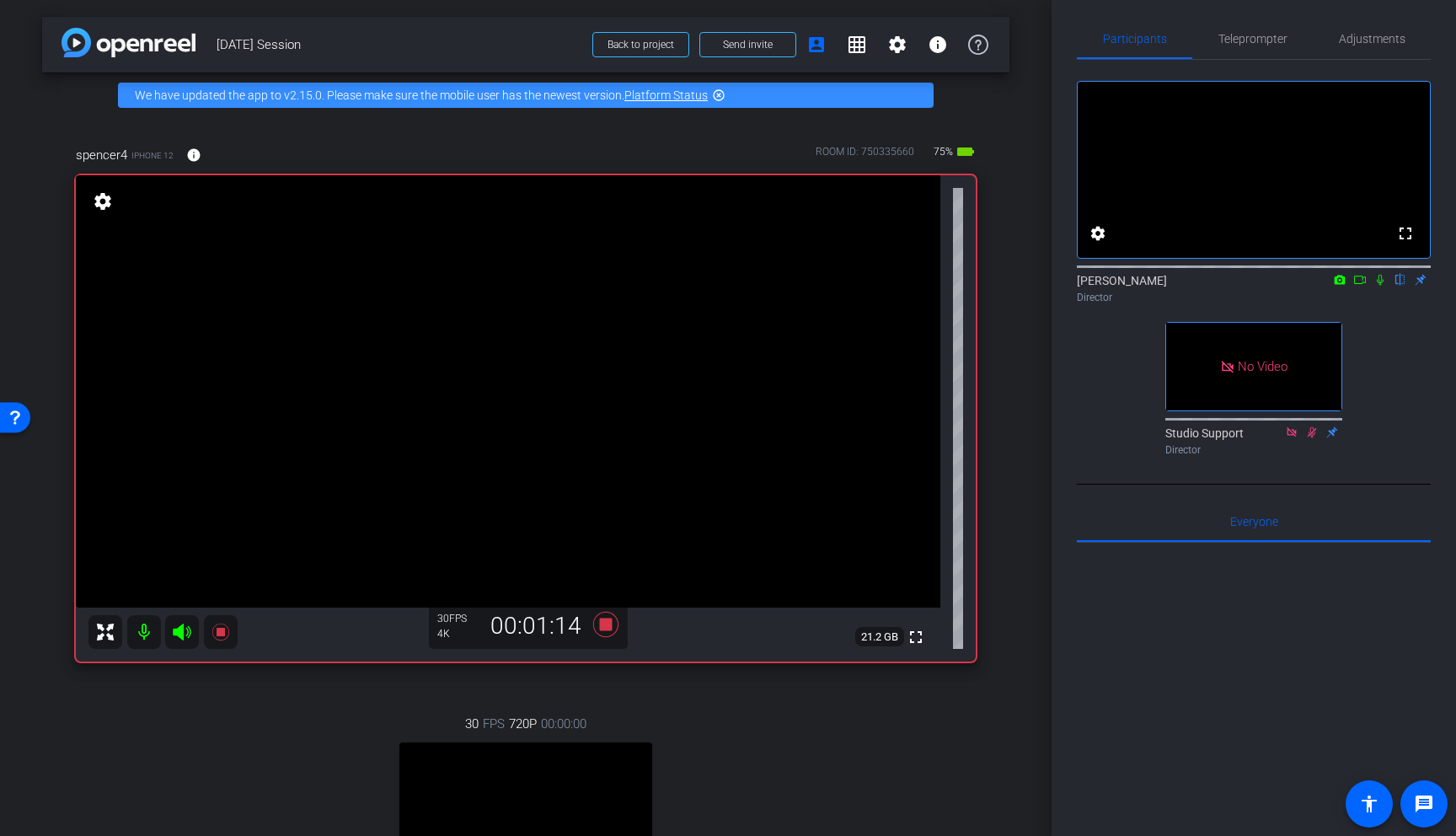
drag, startPoint x: 1382, startPoint y: 308, endPoint x: 1386, endPoint y: 343, distance: 35.2
click at [1030, 286] on icon at bounding box center [1380, 280] width 13 height 11
click at [1030, 287] on icon at bounding box center [1380, 282] width 10 height 11
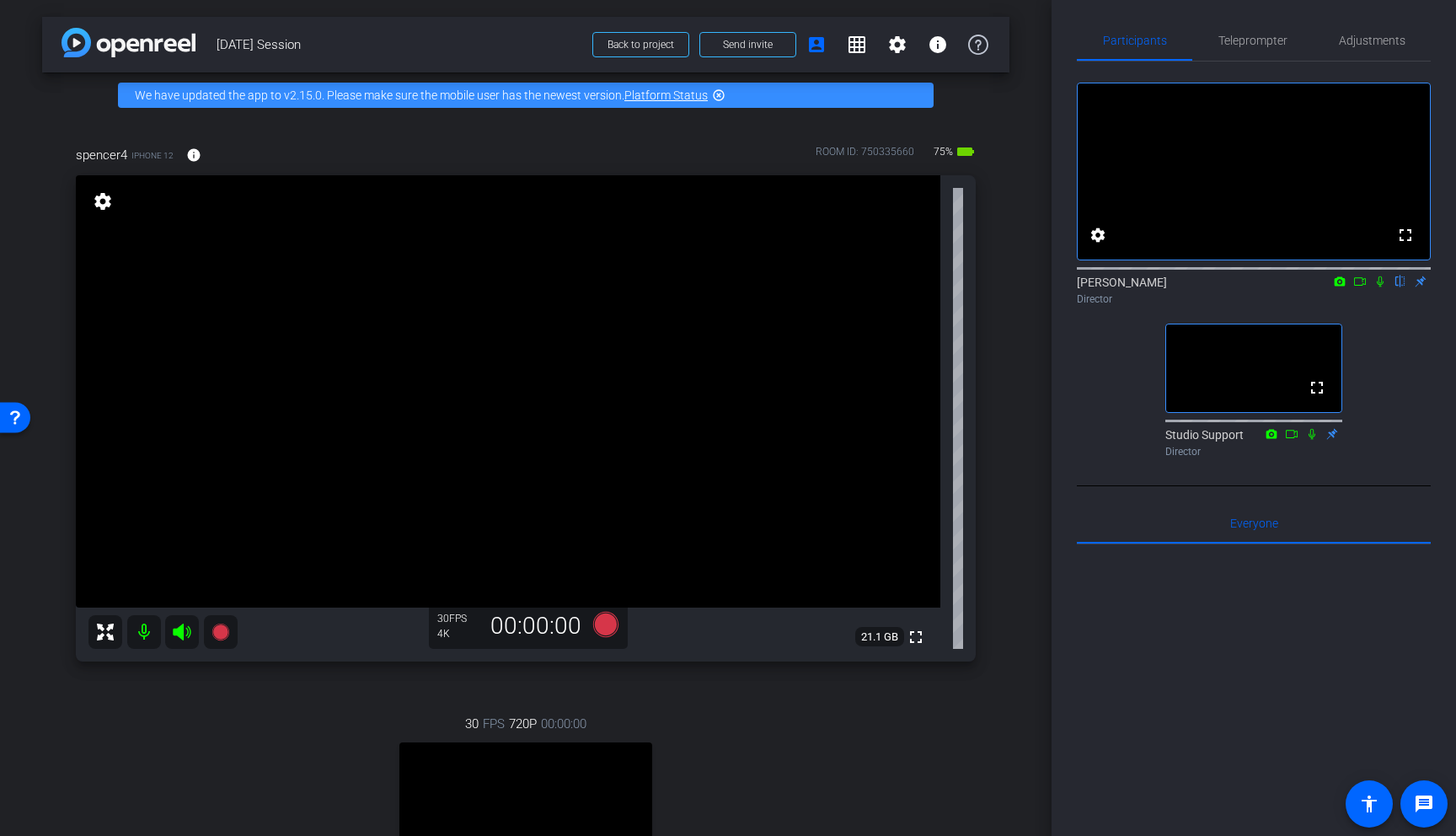
click at [1030, 287] on icon at bounding box center [1380, 281] width 13 height 11
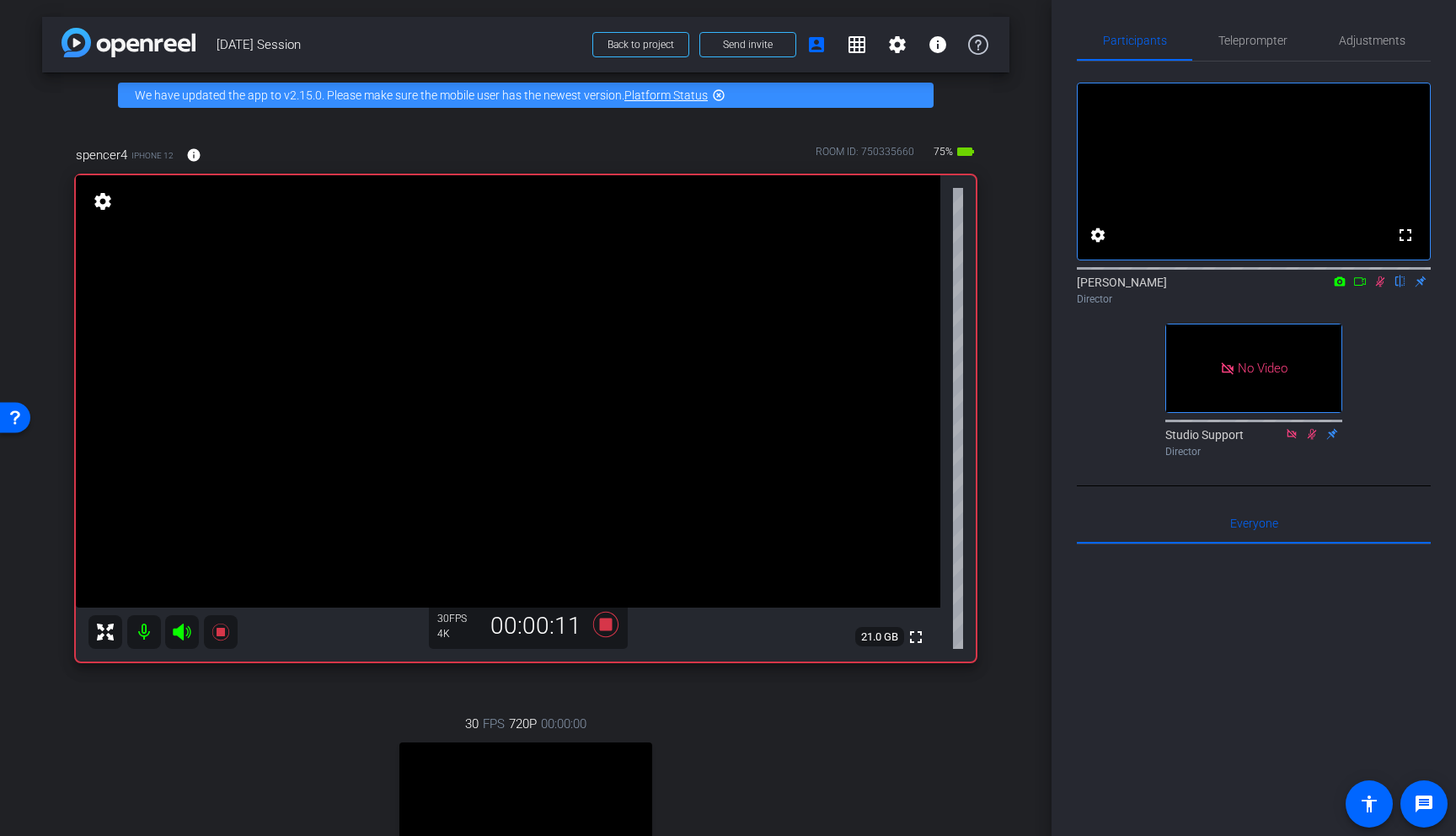
drag, startPoint x: 1383, startPoint y: 309, endPoint x: 1384, endPoint y: 320, distance: 11.0
click at [1030, 307] on div "Blake Cole flip Director" at bounding box center [1253, 290] width 354 height 33
click at [1030, 287] on icon at bounding box center [1380, 281] width 13 height 11
click at [1030, 287] on icon at bounding box center [1380, 282] width 7 height 11
click at [1030, 287] on icon at bounding box center [1380, 282] width 10 height 11
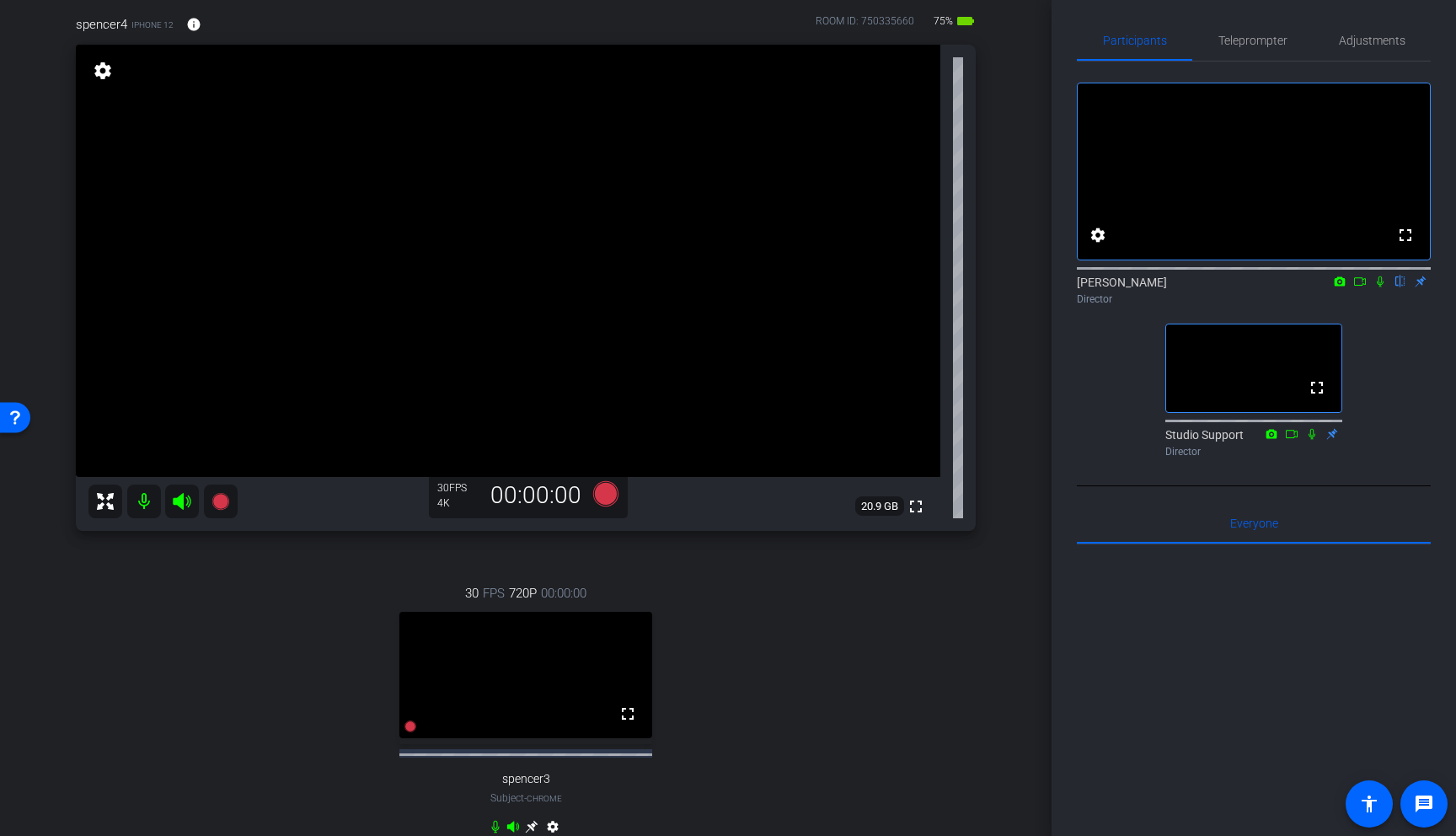
scroll to position [0, 0]
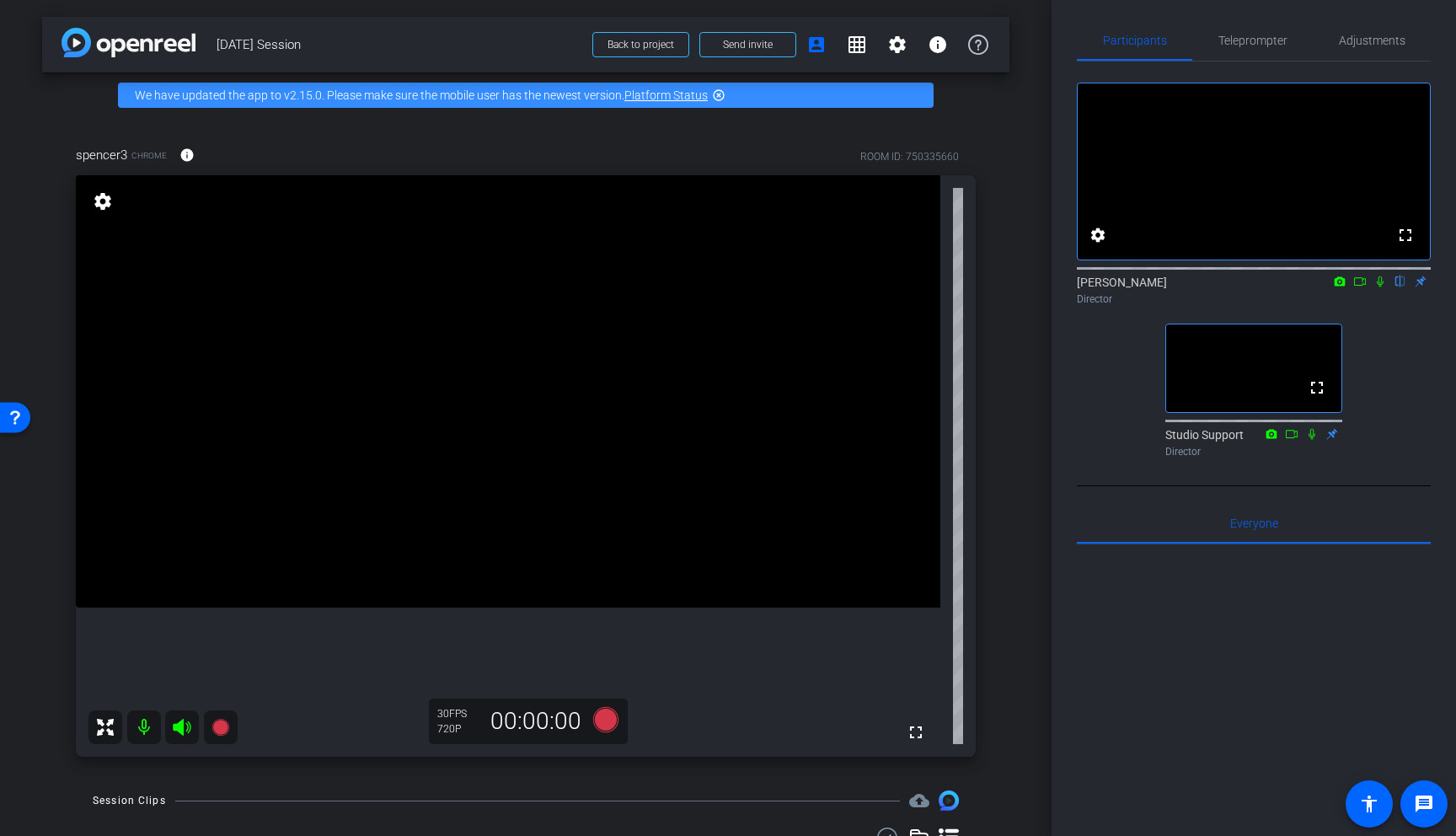
click at [787, 494] on video at bounding box center [508, 391] width 865 height 433
